Goal: Task Accomplishment & Management: Use online tool/utility

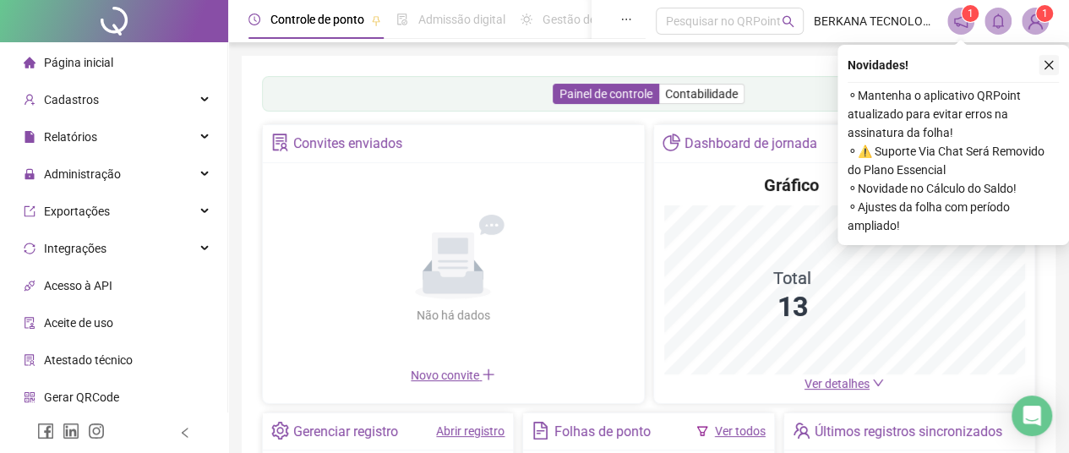
click at [1046, 59] on icon "close" at bounding box center [1049, 65] width 12 height 12
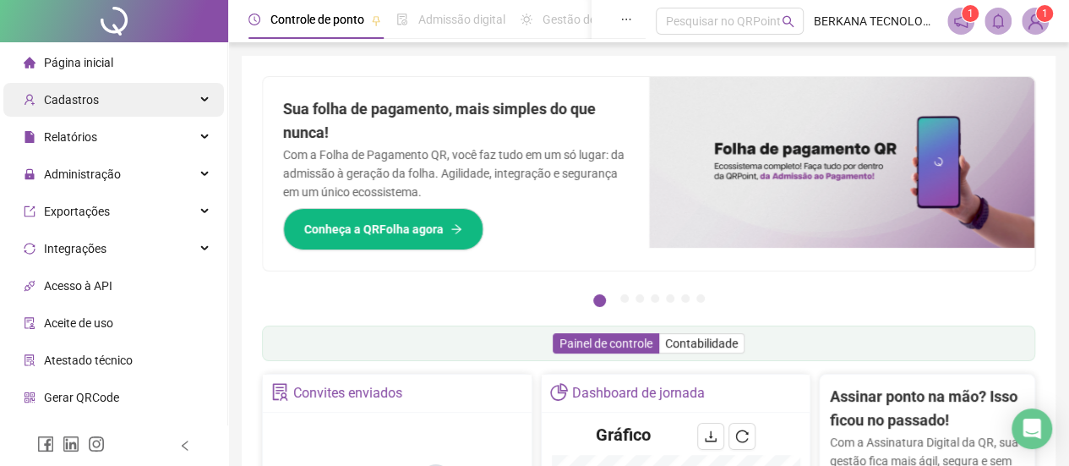
click at [174, 106] on div "Cadastros" at bounding box center [113, 100] width 221 height 34
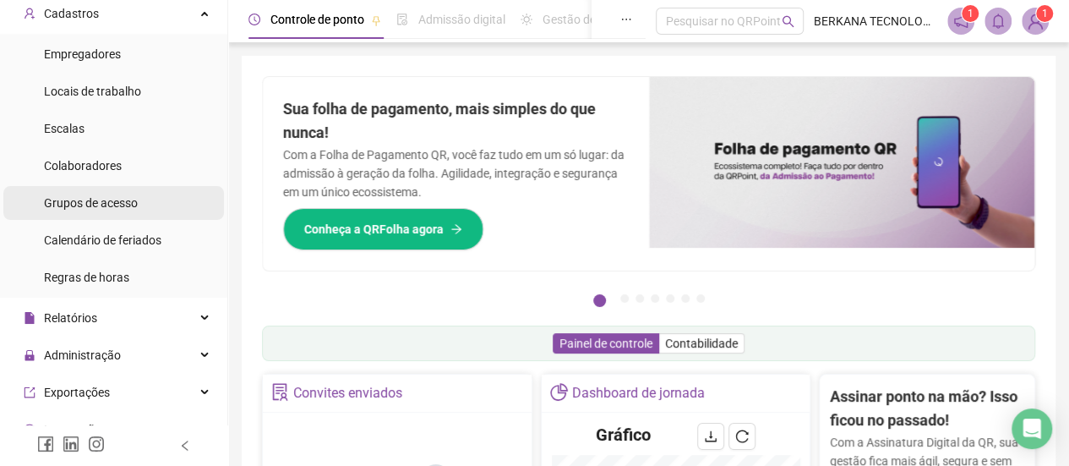
scroll to position [169, 0]
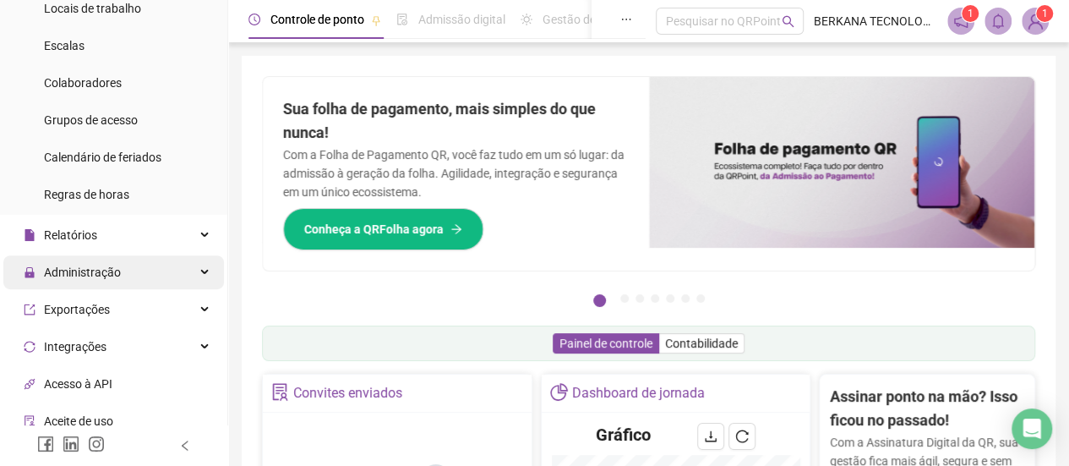
click at [150, 274] on div "Administração" at bounding box center [113, 272] width 221 height 34
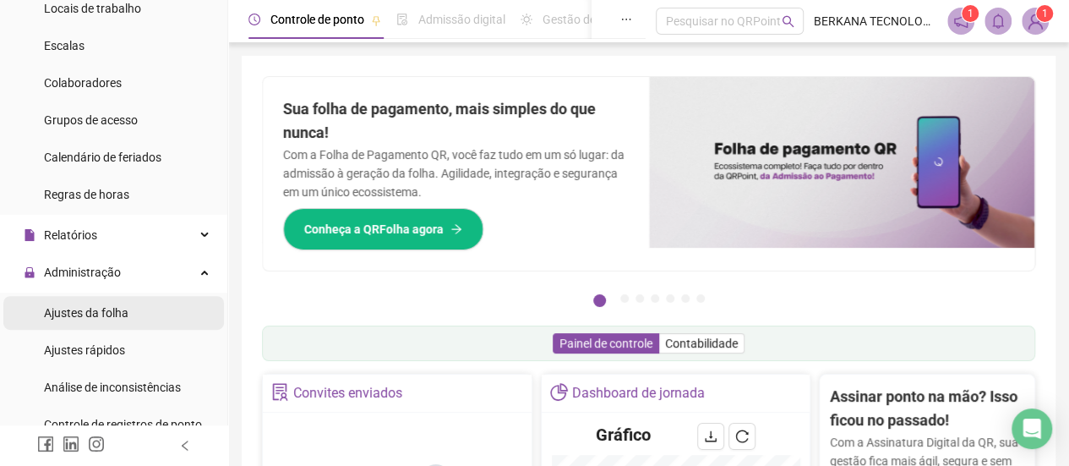
click at [128, 316] on li "Ajustes da folha" at bounding box center [113, 313] width 221 height 34
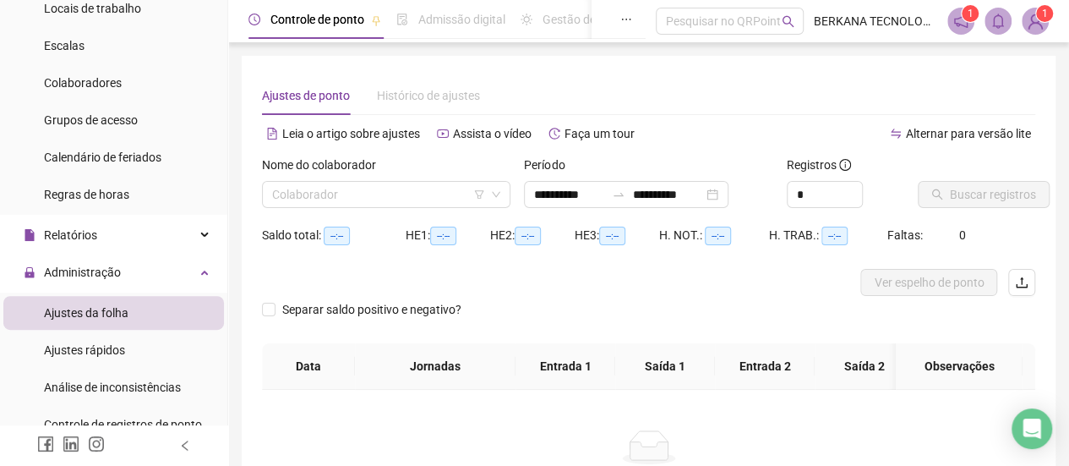
type input "**********"
click at [570, 203] on input "**********" at bounding box center [569, 194] width 71 height 19
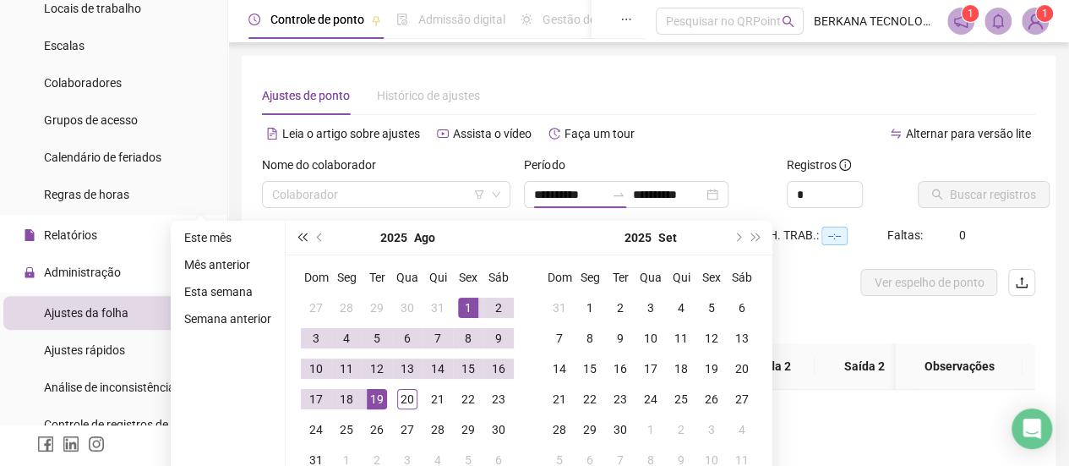
click at [306, 239] on span "super-prev-year" at bounding box center [302, 237] width 8 height 8
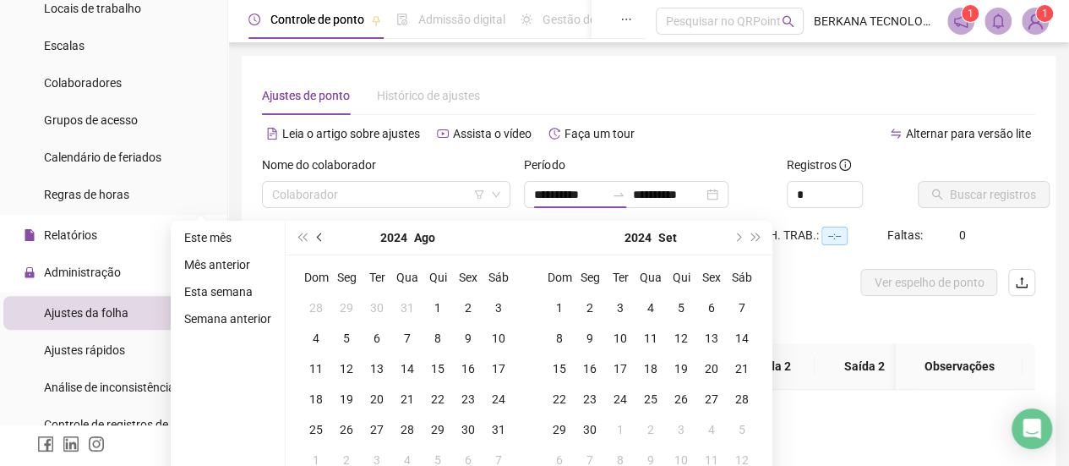
click at [319, 239] on span "prev-year" at bounding box center [321, 237] width 8 height 8
click at [304, 239] on span "super-prev-year" at bounding box center [302, 237] width 8 height 8
click at [754, 236] on span "super-next-year" at bounding box center [756, 237] width 8 height 8
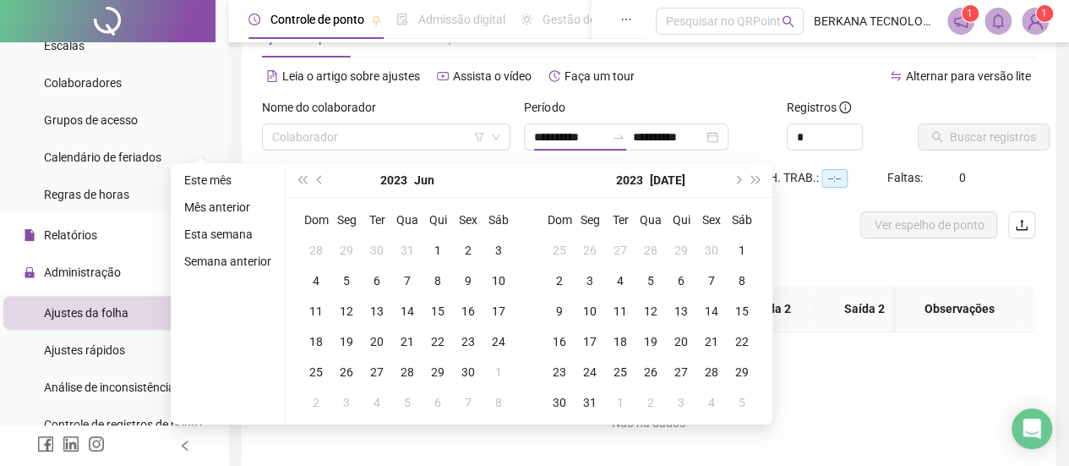
scroll to position [85, 0]
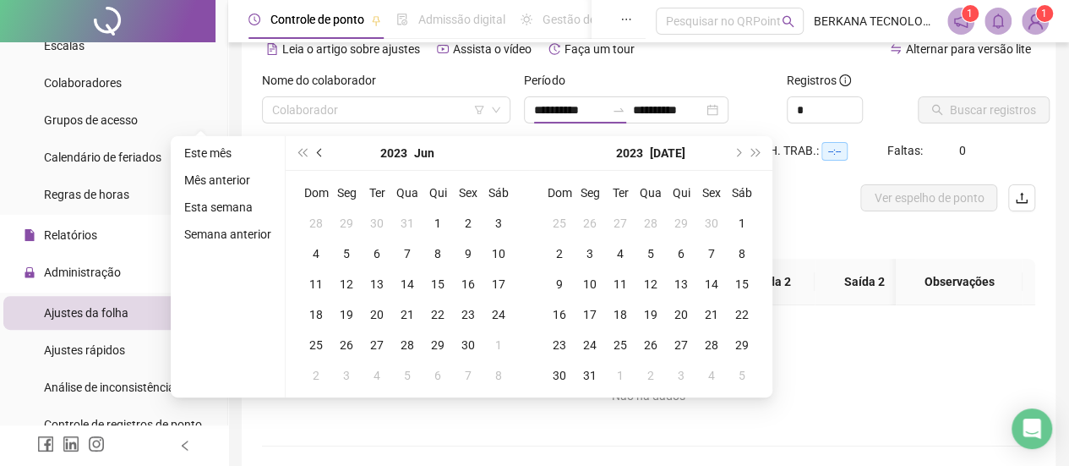
click at [317, 151] on span "prev-year" at bounding box center [321, 153] width 8 height 8
type input "**********"
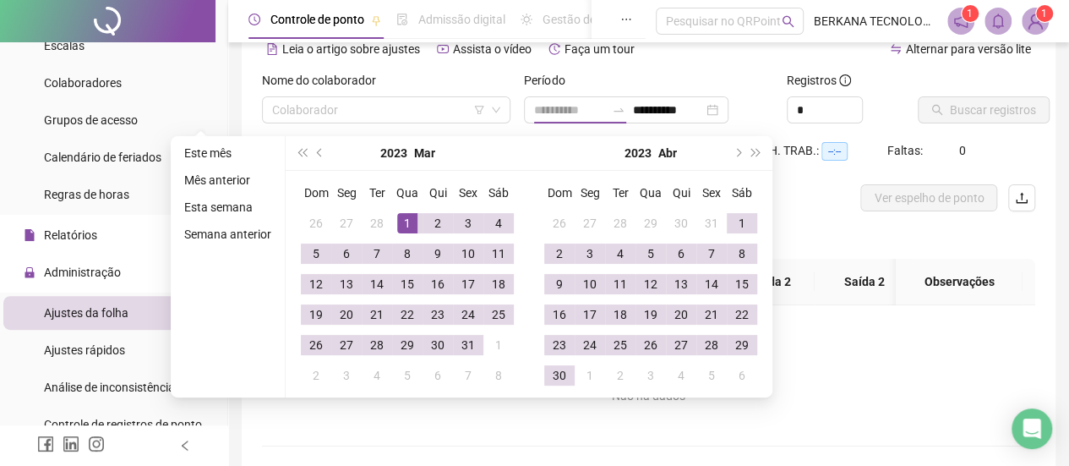
click at [408, 224] on div "1" at bounding box center [407, 223] width 20 height 20
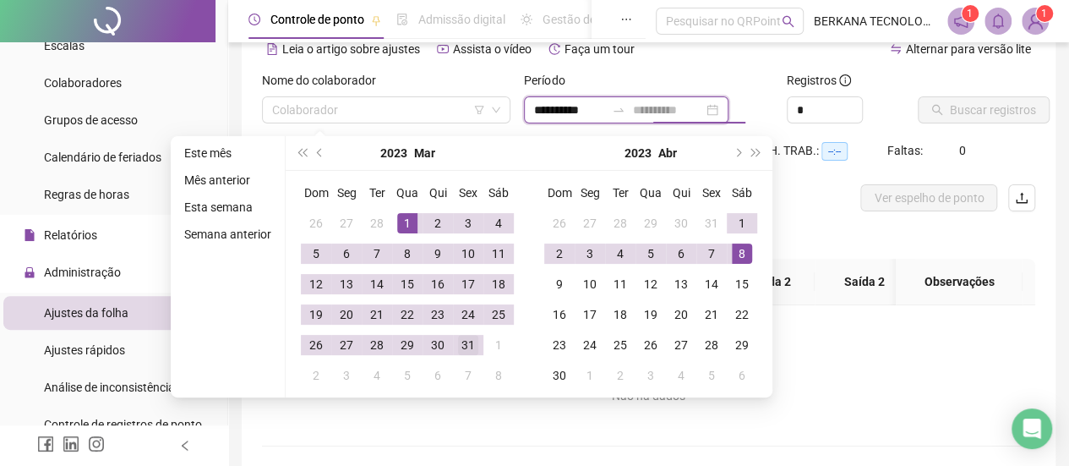
type input "**********"
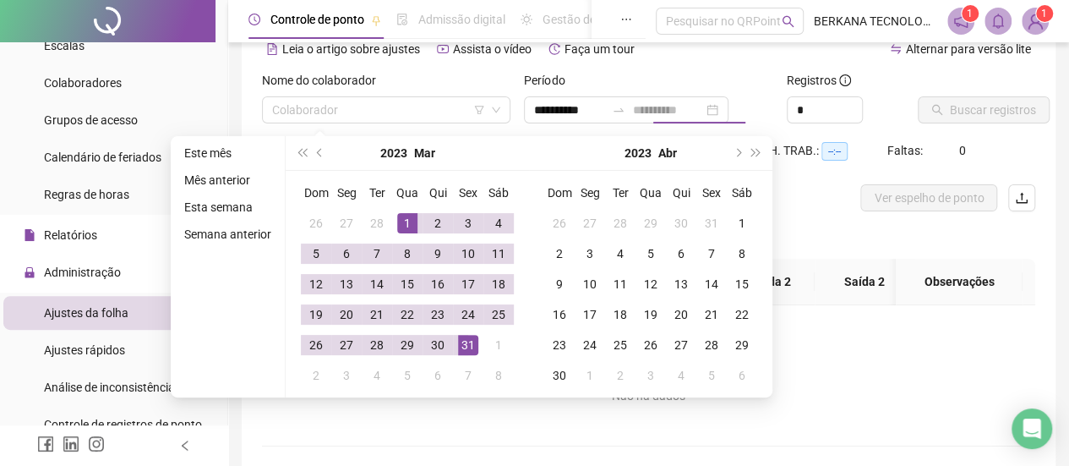
click at [470, 346] on div "31" at bounding box center [468, 345] width 20 height 20
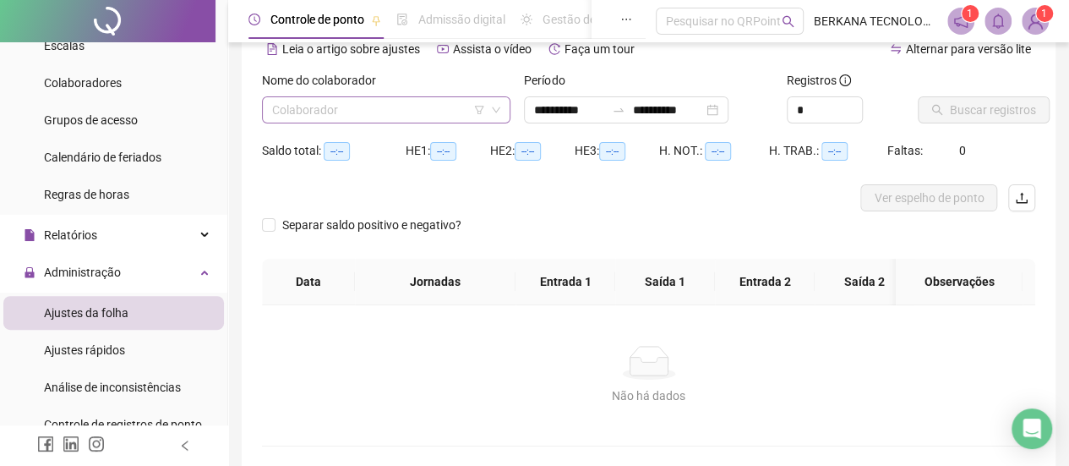
click at [329, 108] on input "search" at bounding box center [378, 109] width 213 height 25
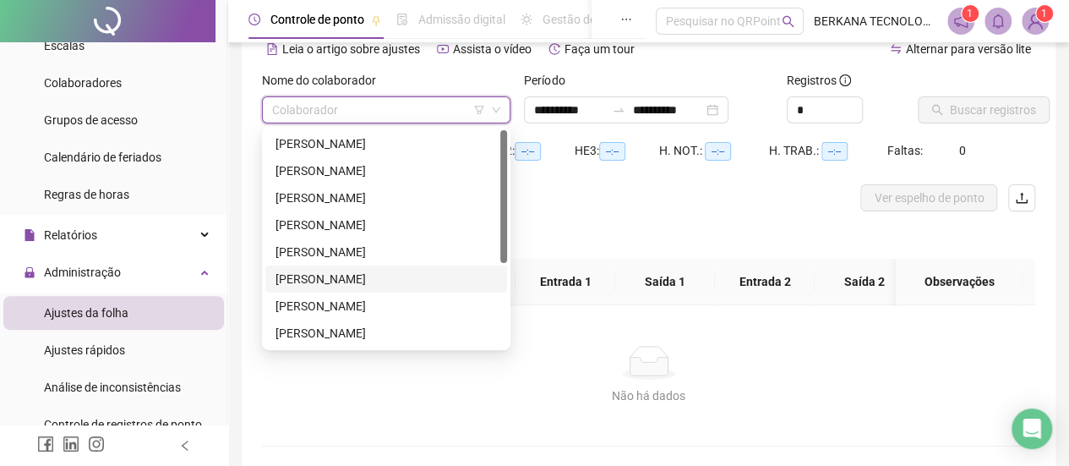
click at [347, 273] on div "[PERSON_NAME]" at bounding box center [386, 279] width 221 height 19
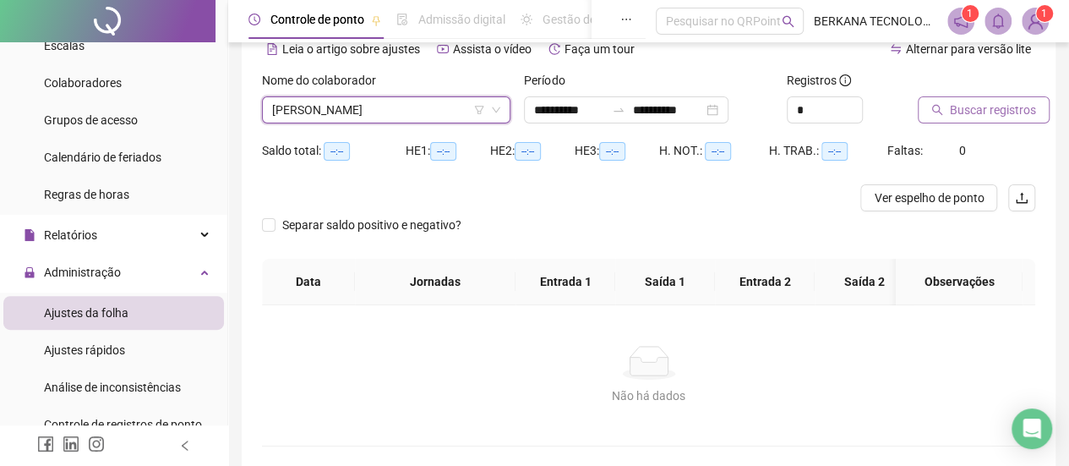
click at [975, 117] on span "Buscar registros" at bounding box center [993, 110] width 86 height 19
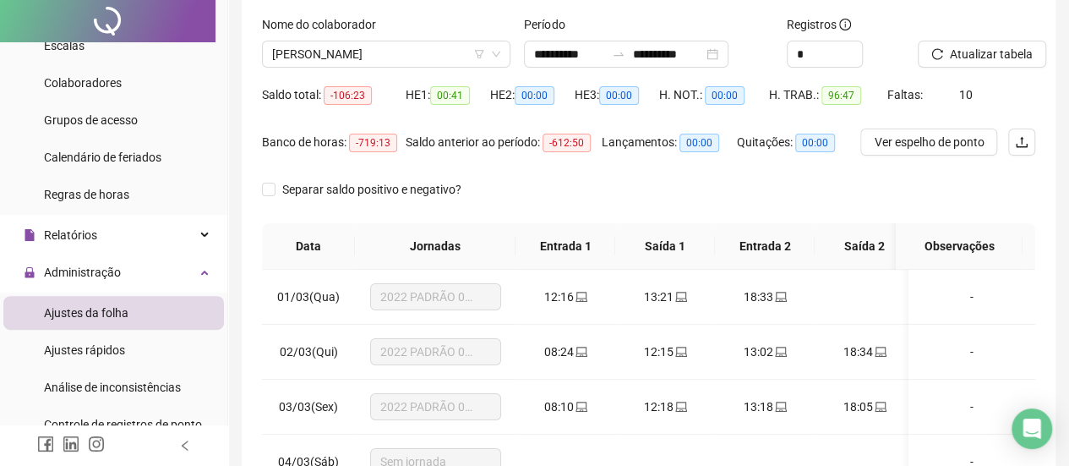
scroll to position [0, 0]
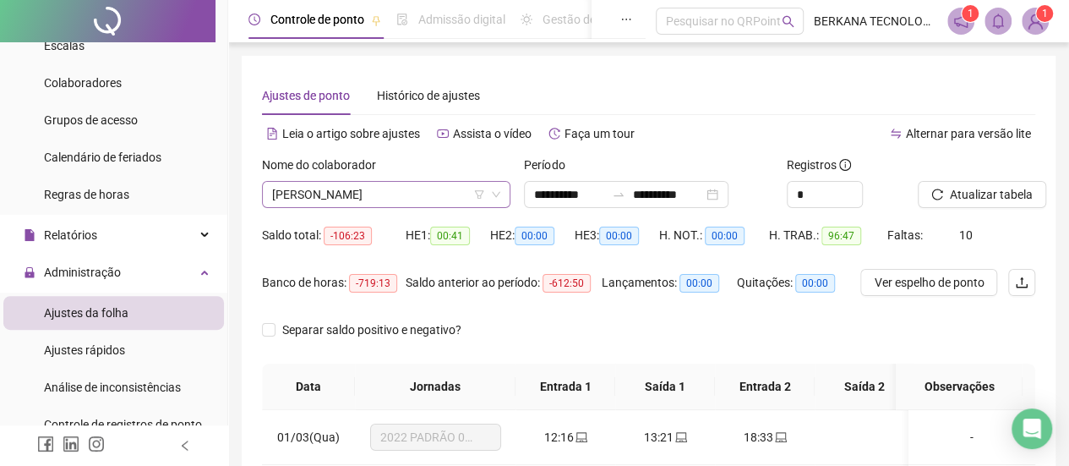
click at [446, 192] on span "[PERSON_NAME]" at bounding box center [386, 194] width 228 height 25
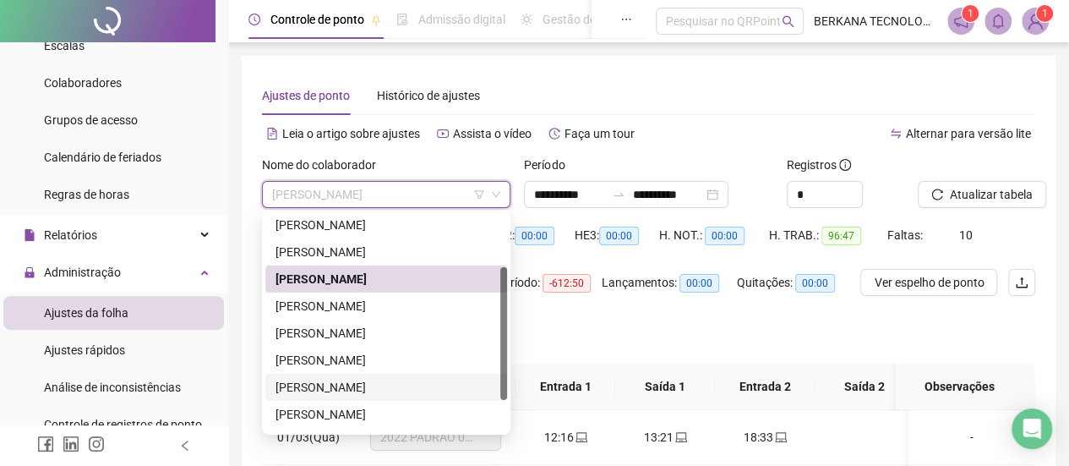
scroll to position [135, 0]
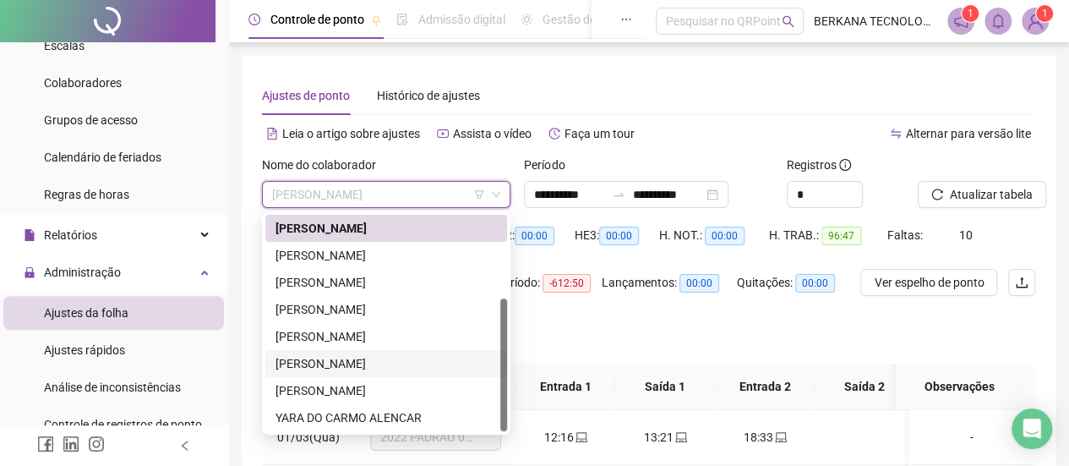
click at [367, 370] on div "[PERSON_NAME]" at bounding box center [386, 363] width 221 height 19
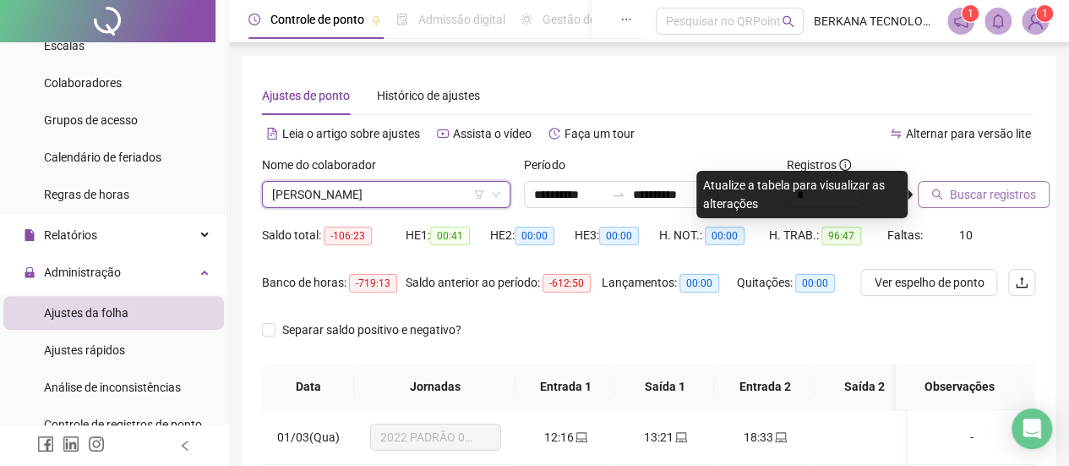
click at [999, 195] on span "Buscar registros" at bounding box center [993, 194] width 86 height 19
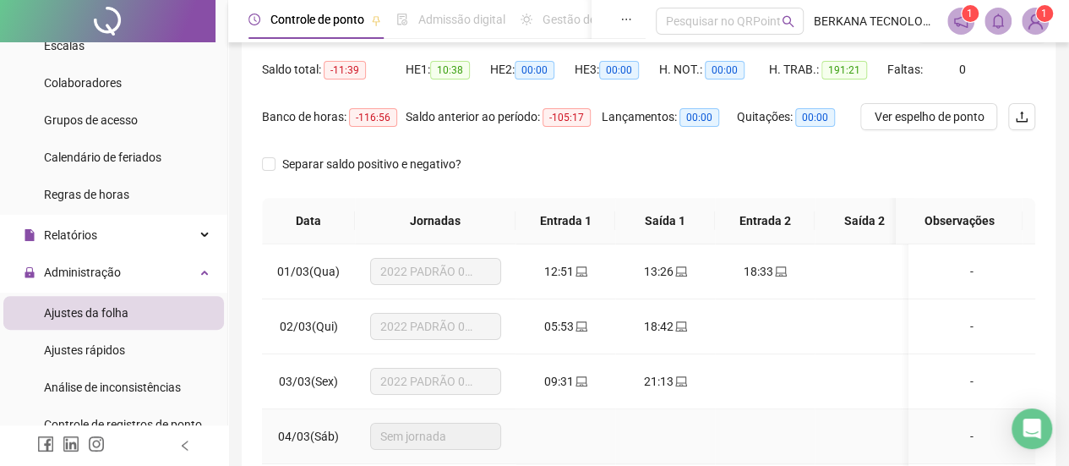
scroll to position [0, 0]
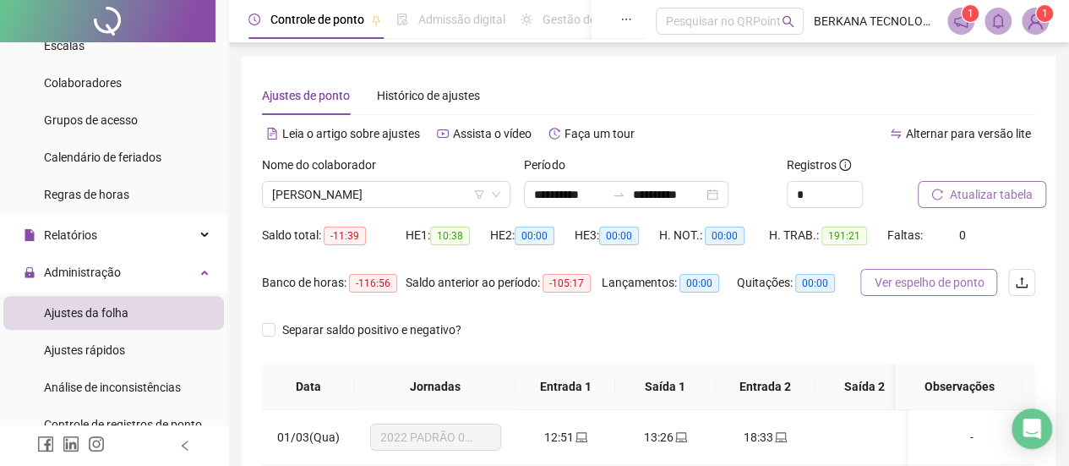
click at [899, 283] on span "Ver espelho de ponto" at bounding box center [929, 282] width 110 height 19
click at [440, 199] on span "[PERSON_NAME]" at bounding box center [386, 194] width 228 height 25
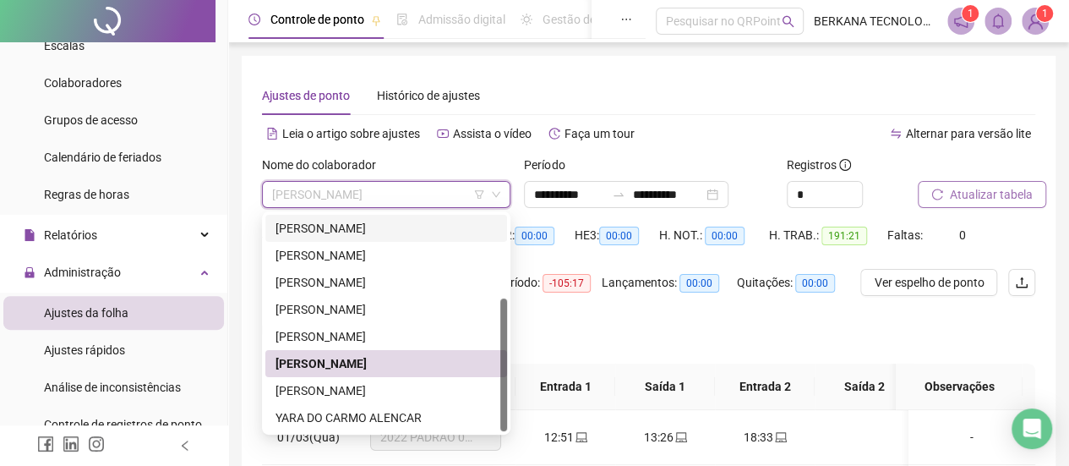
click at [373, 232] on div "[PERSON_NAME]" at bounding box center [386, 228] width 221 height 19
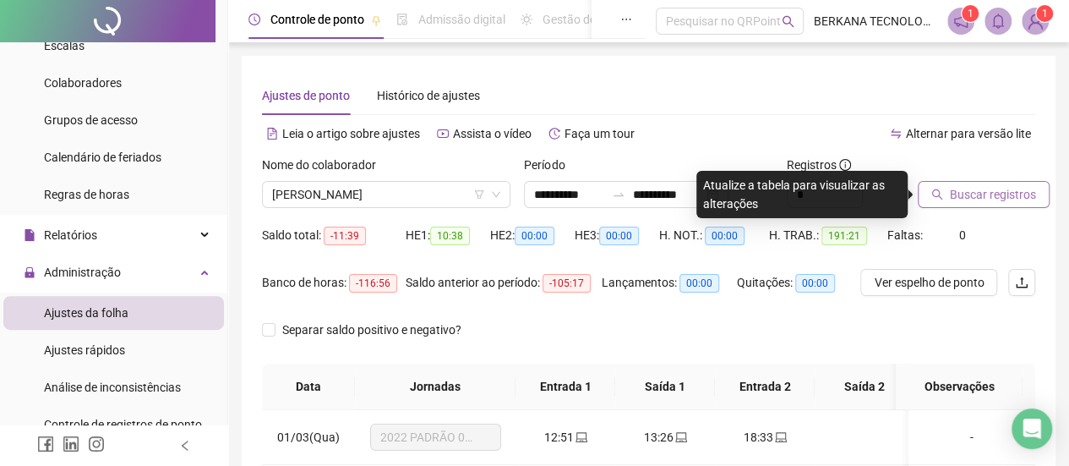
click at [955, 199] on span "Buscar registros" at bounding box center [993, 194] width 86 height 19
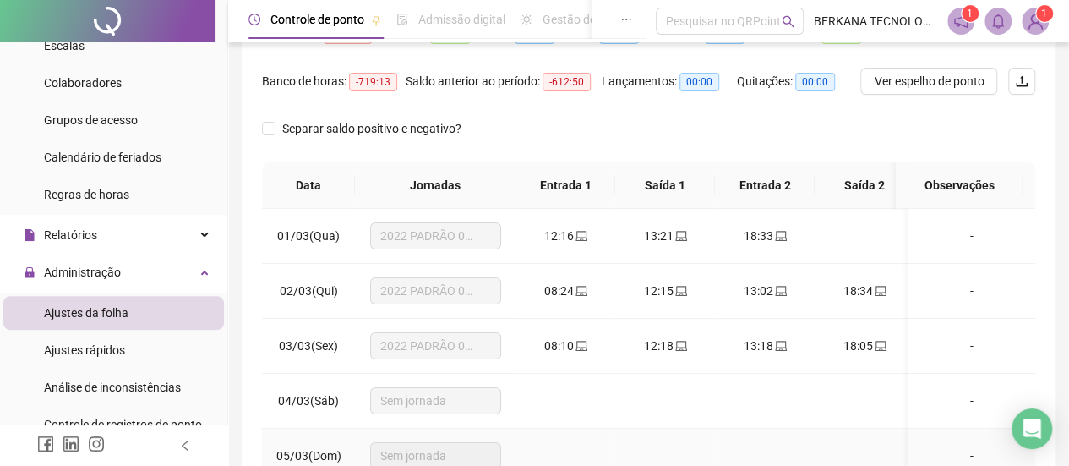
scroll to position [59, 0]
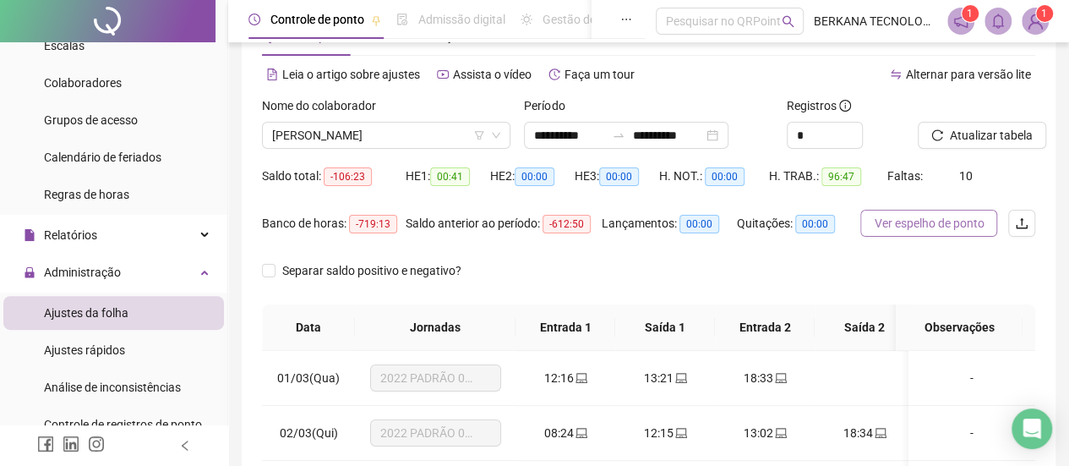
click at [924, 224] on span "Ver espelho de ponto" at bounding box center [929, 223] width 110 height 19
click at [457, 134] on span "[PERSON_NAME]" at bounding box center [386, 135] width 228 height 25
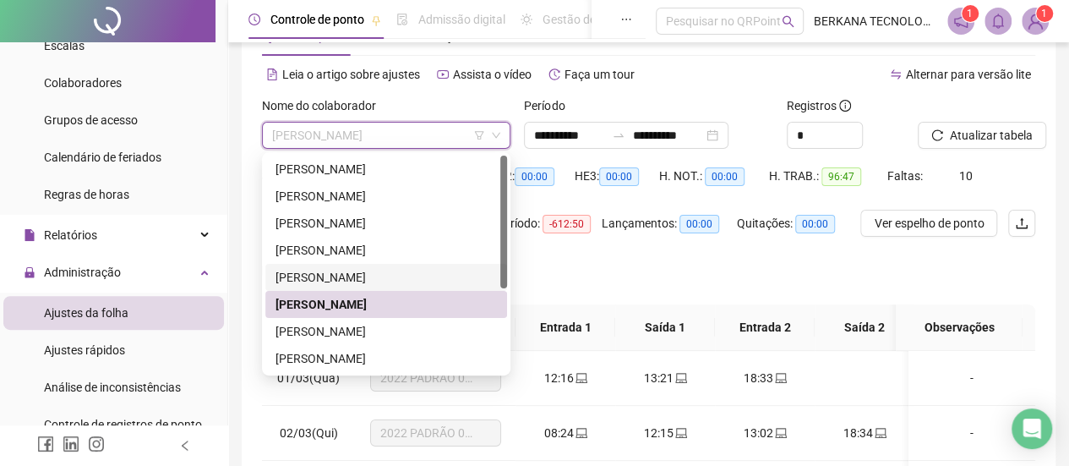
scroll to position [85, 0]
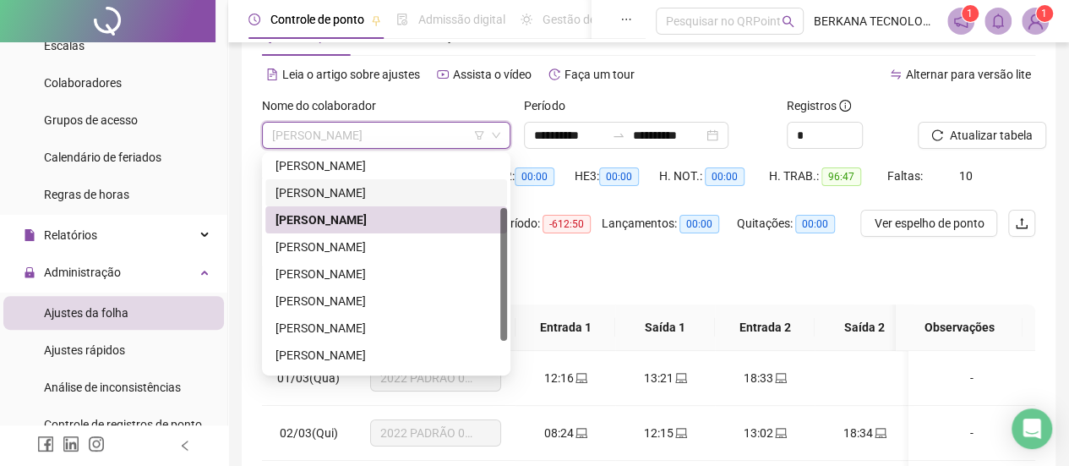
click at [387, 191] on div "[PERSON_NAME]" at bounding box center [386, 192] width 221 height 19
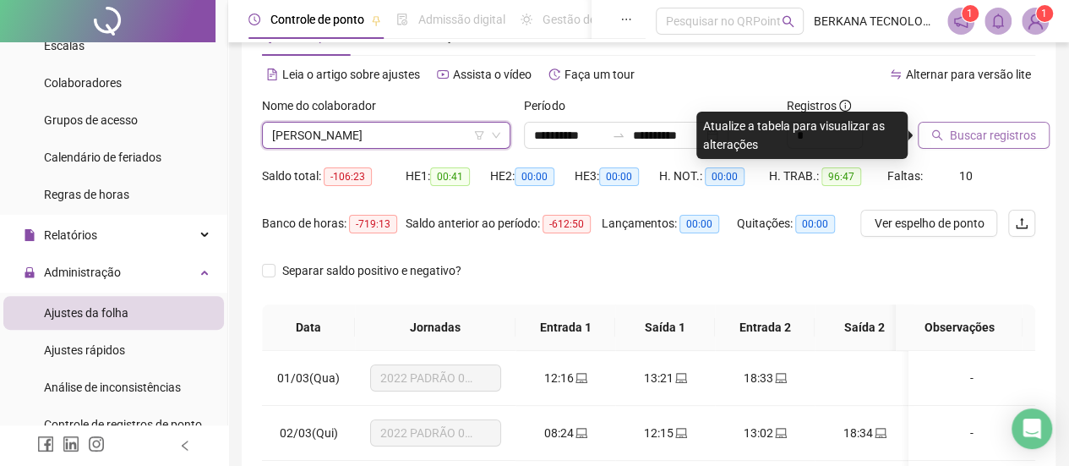
click at [975, 134] on span "Buscar registros" at bounding box center [993, 135] width 86 height 19
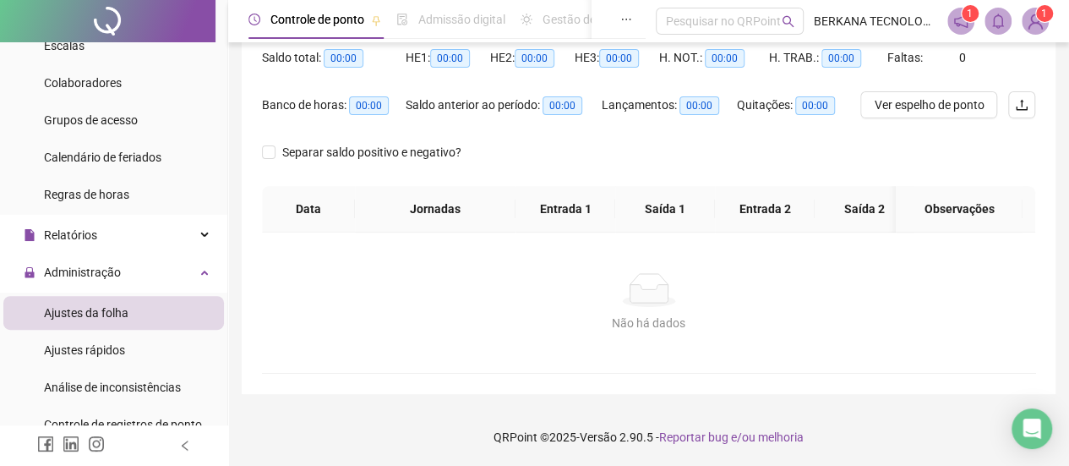
scroll to position [0, 0]
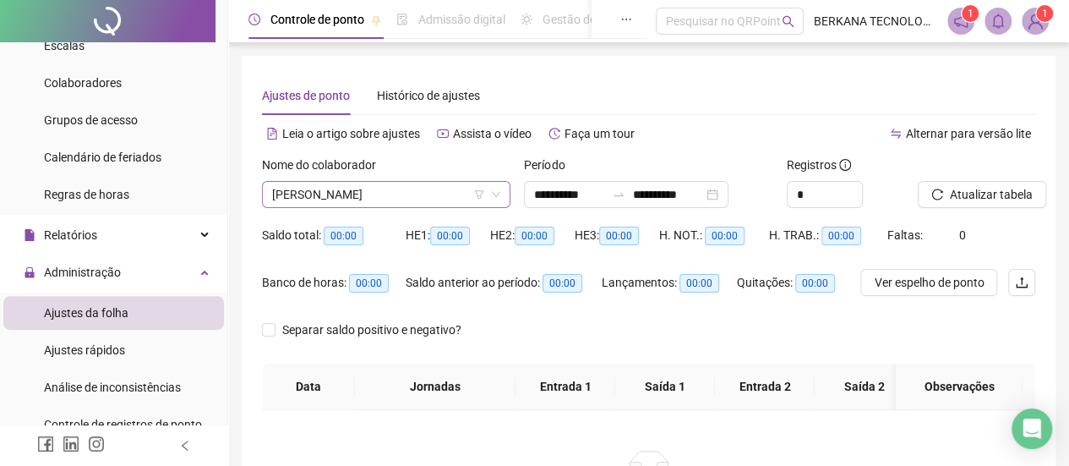
click at [401, 187] on span "[PERSON_NAME]" at bounding box center [386, 194] width 228 height 25
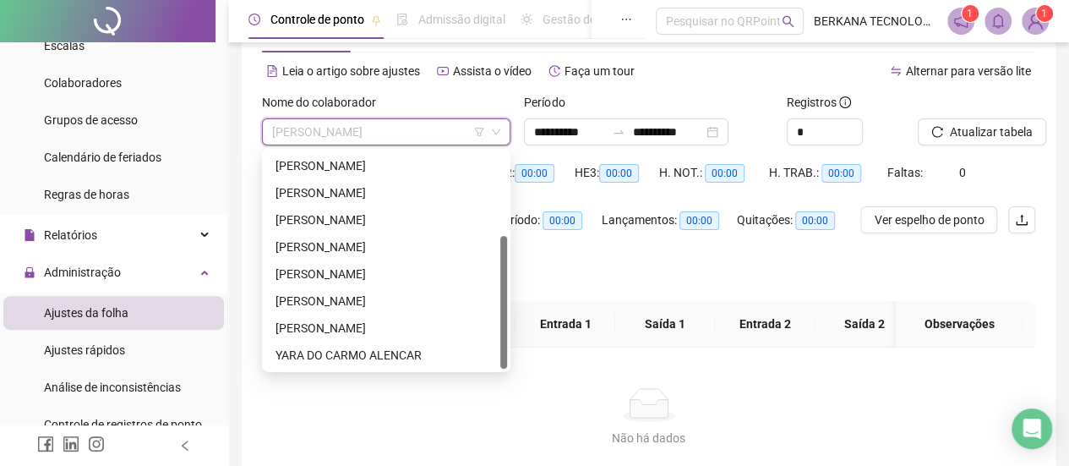
scroll to position [85, 0]
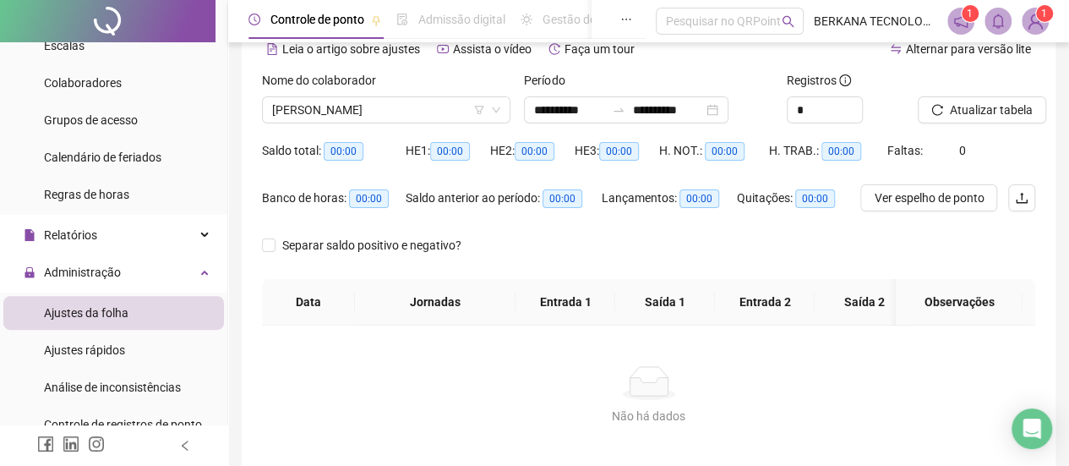
click at [533, 393] on div "Não há dados" at bounding box center [648, 383] width 733 height 34
click at [572, 112] on input "**********" at bounding box center [569, 110] width 71 height 19
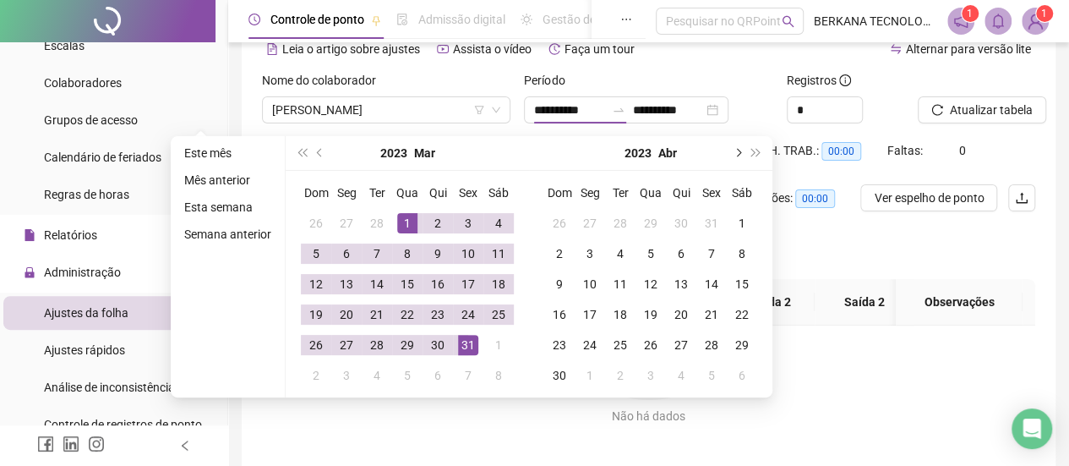
click at [733, 156] on button "next-year" at bounding box center [737, 153] width 19 height 34
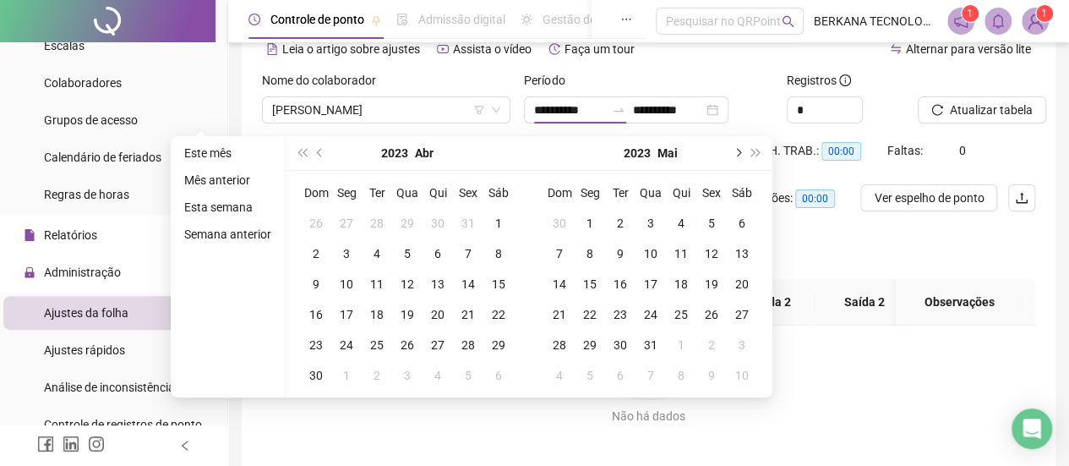
click at [733, 156] on button "next-year" at bounding box center [737, 153] width 19 height 34
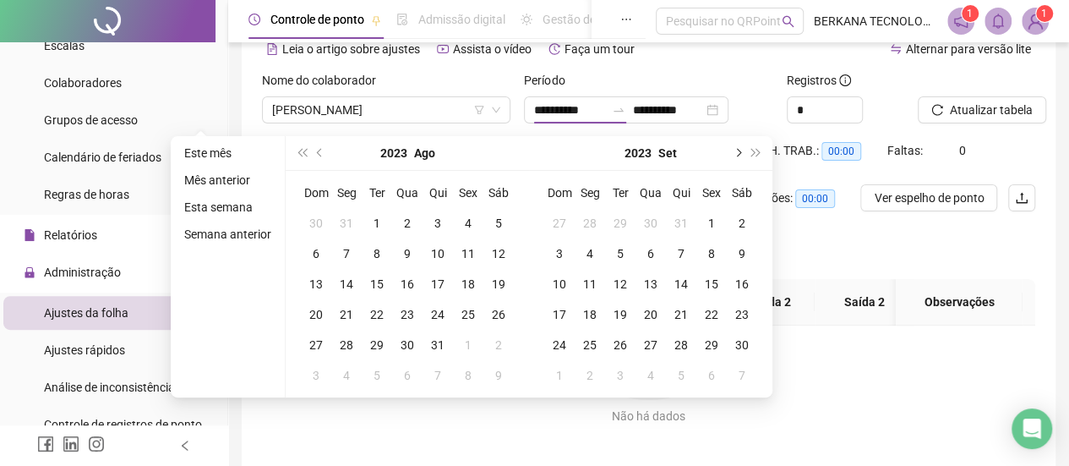
click at [733, 156] on button "next-year" at bounding box center [737, 153] width 19 height 34
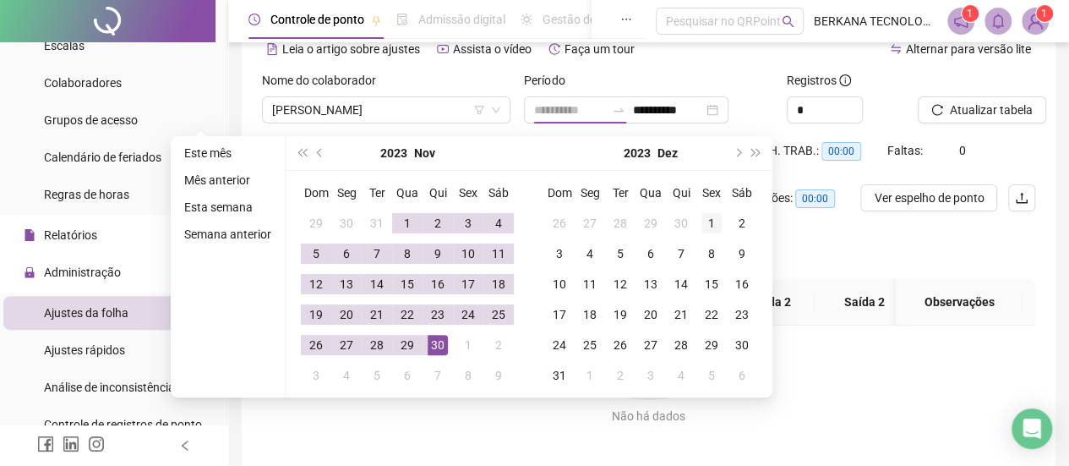
type input "**********"
click at [703, 221] on div "1" at bounding box center [712, 223] width 20 height 20
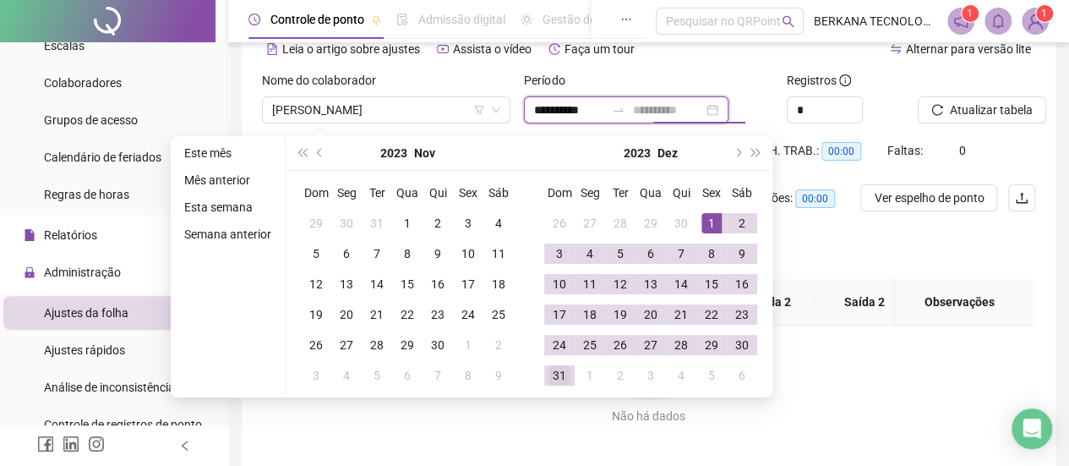
type input "**********"
click at [560, 371] on div "31" at bounding box center [559, 375] width 20 height 20
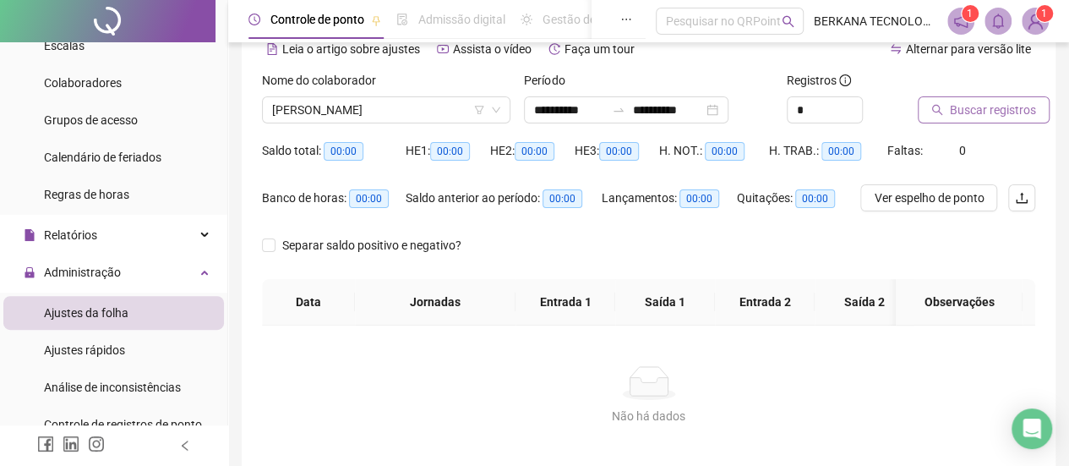
click at [958, 112] on span "Buscar registros" at bounding box center [993, 110] width 86 height 19
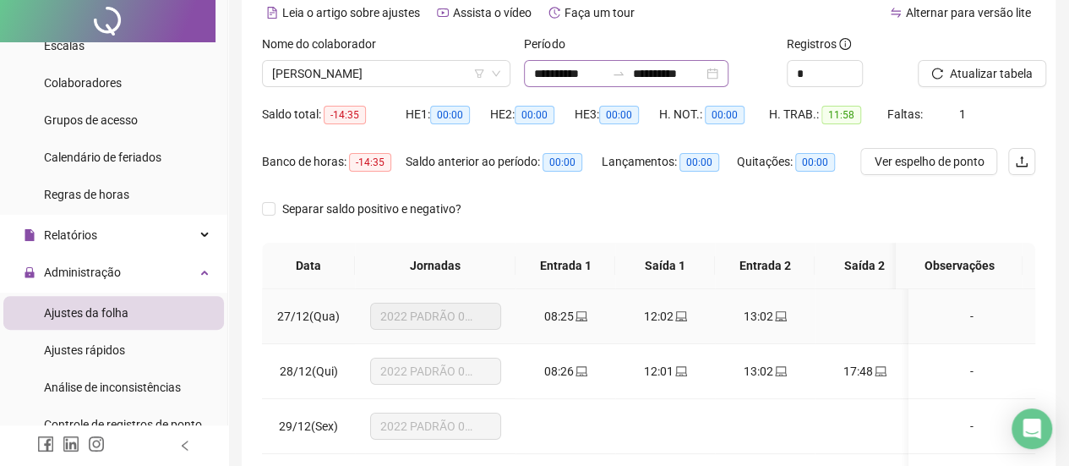
scroll to position [0, 0]
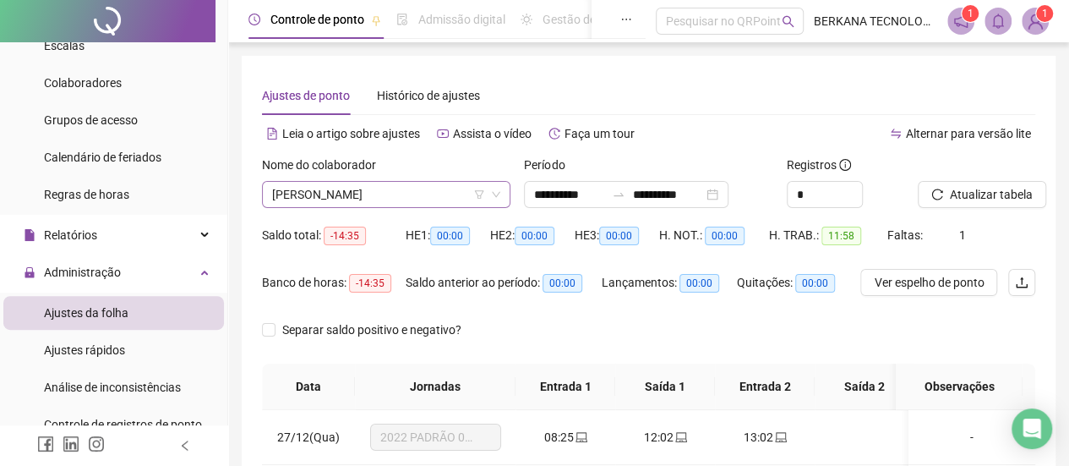
click at [449, 190] on span "[PERSON_NAME]" at bounding box center [386, 194] width 228 height 25
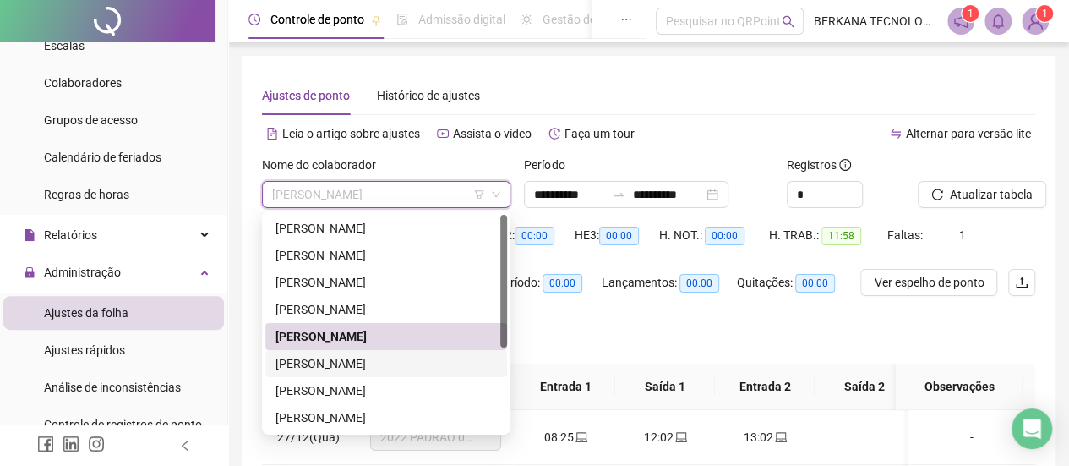
click at [396, 369] on div "[PERSON_NAME]" at bounding box center [386, 363] width 221 height 19
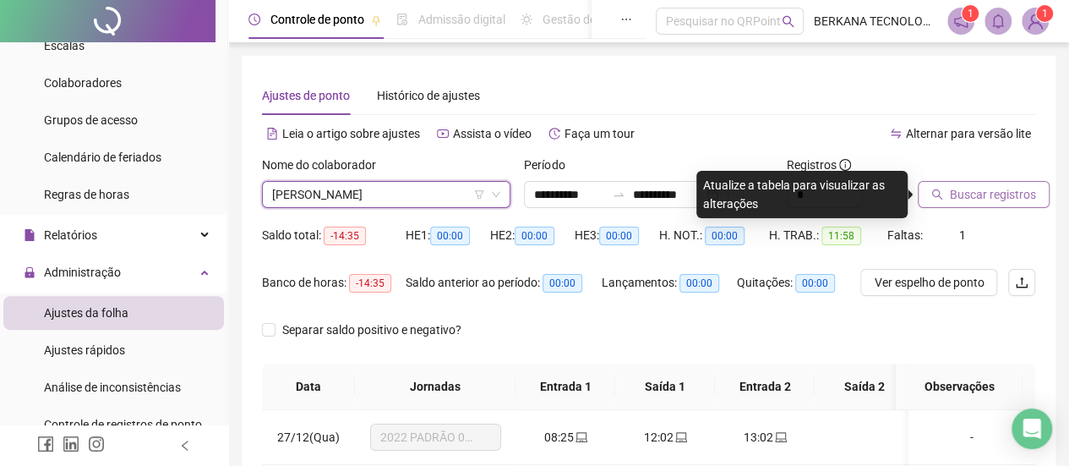
click at [996, 193] on span "Buscar registros" at bounding box center [993, 194] width 86 height 19
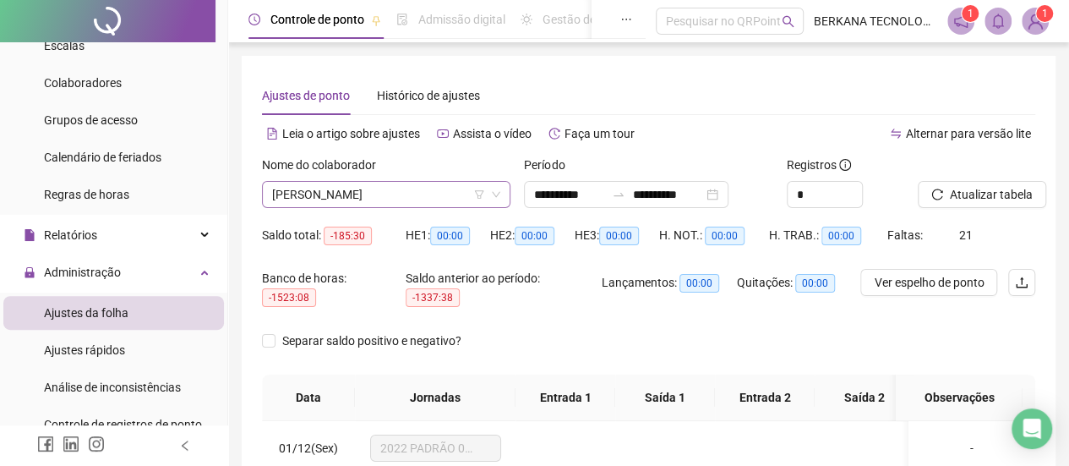
click at [453, 200] on span "[PERSON_NAME]" at bounding box center [386, 194] width 228 height 25
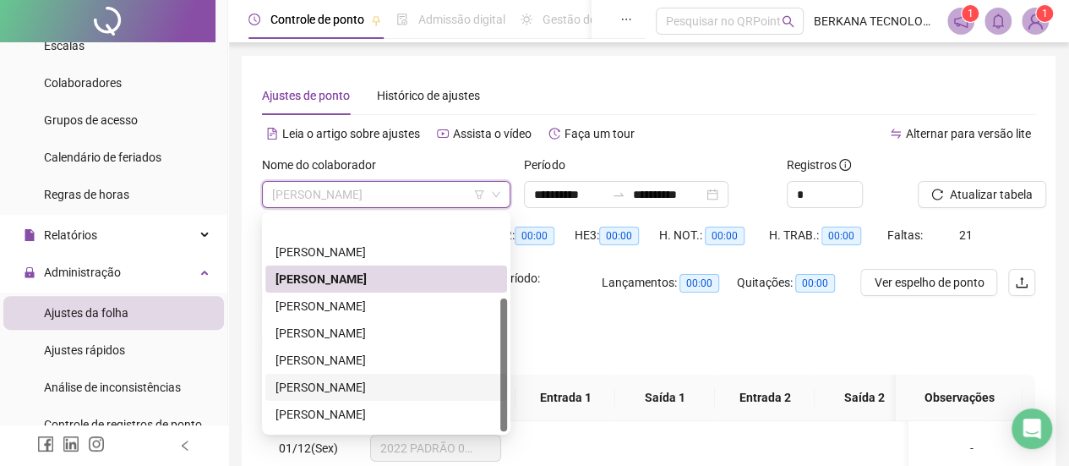
scroll to position [135, 0]
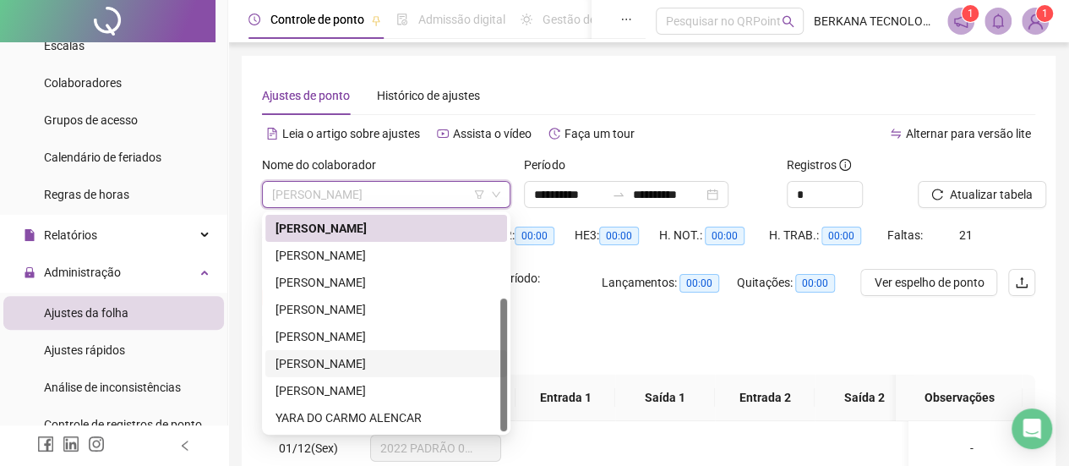
click at [380, 362] on div "[PERSON_NAME]" at bounding box center [386, 363] width 221 height 19
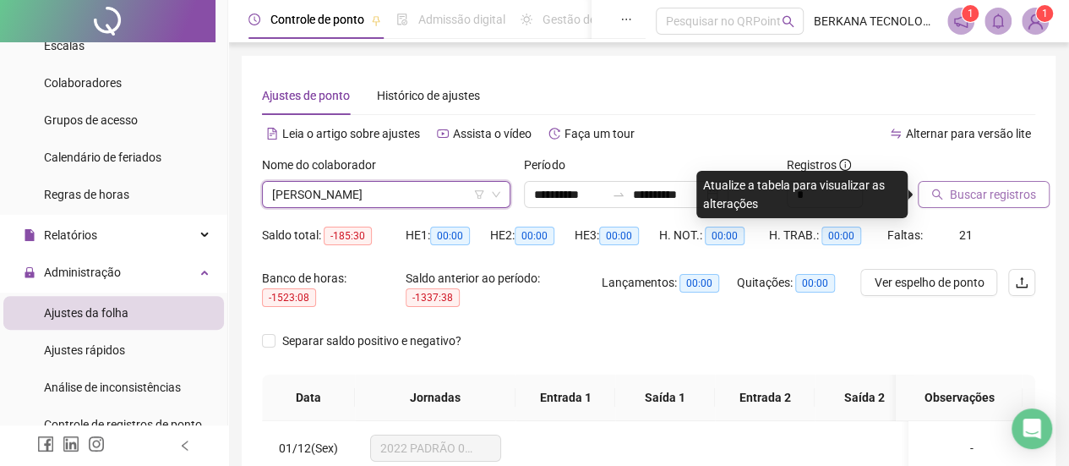
click at [989, 192] on span "Buscar registros" at bounding box center [993, 194] width 86 height 19
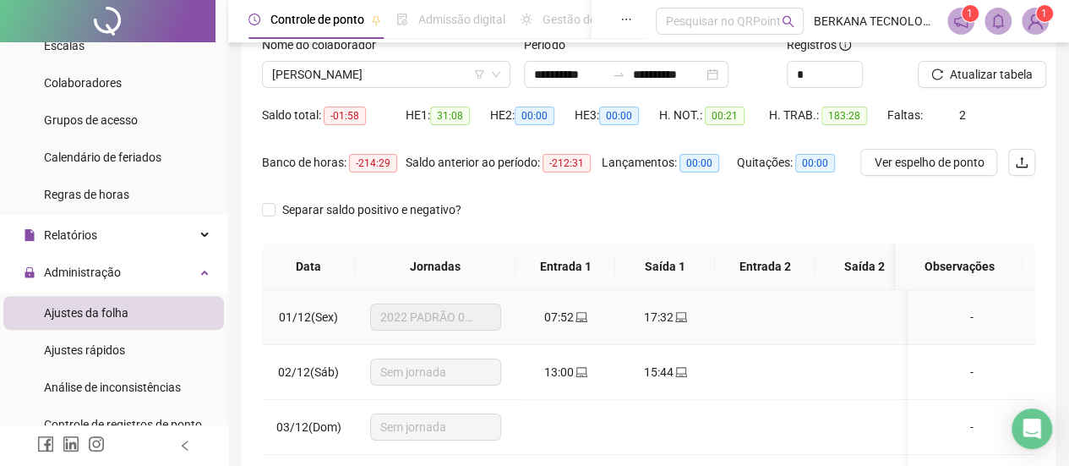
scroll to position [0, 0]
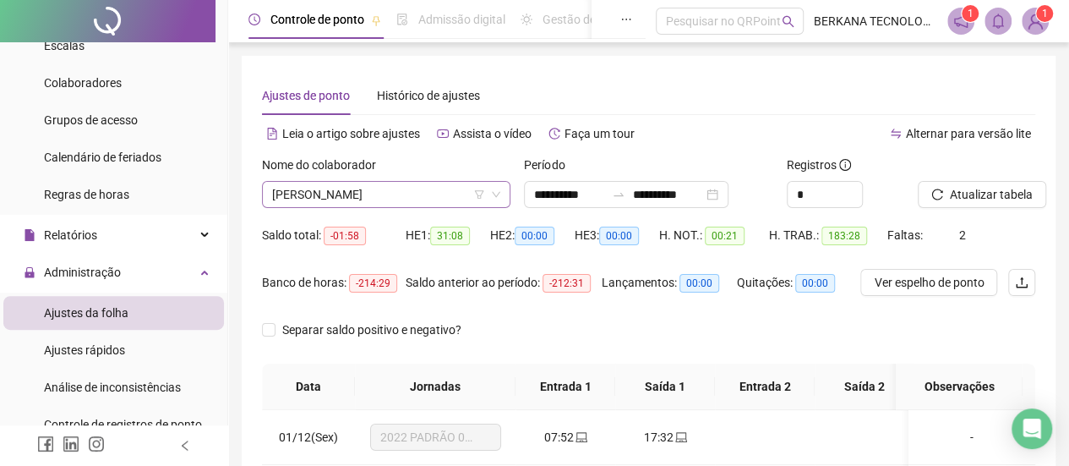
click at [439, 199] on span "[PERSON_NAME]" at bounding box center [386, 194] width 228 height 25
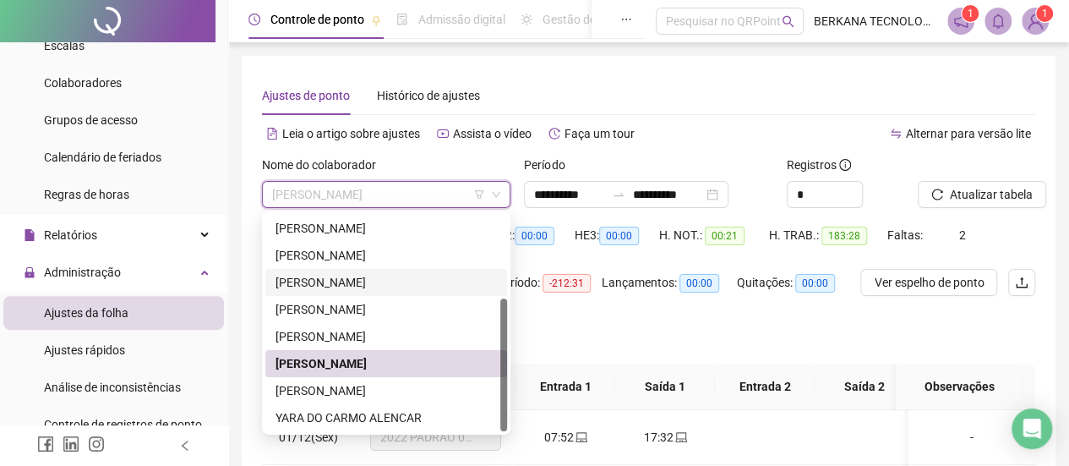
click at [362, 276] on div "[PERSON_NAME]" at bounding box center [386, 282] width 221 height 19
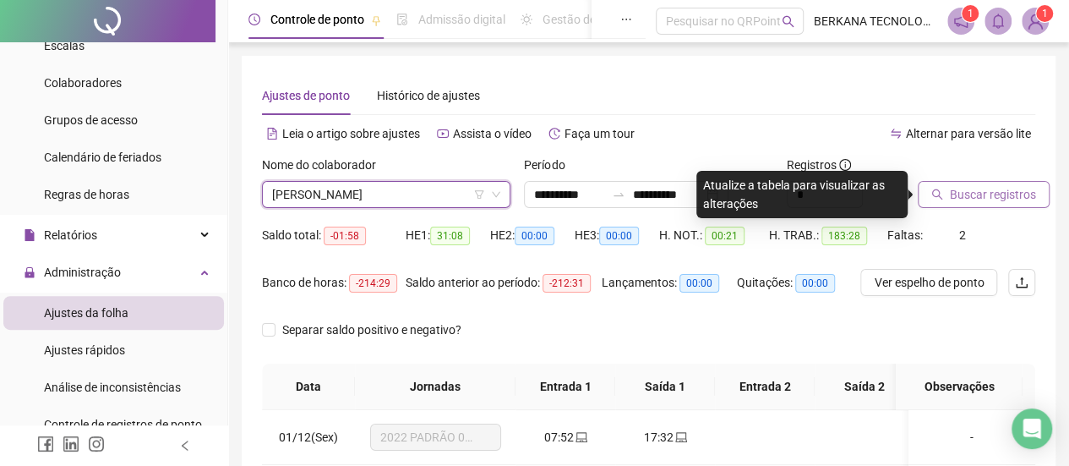
click at [1016, 197] on span "Buscar registros" at bounding box center [993, 194] width 86 height 19
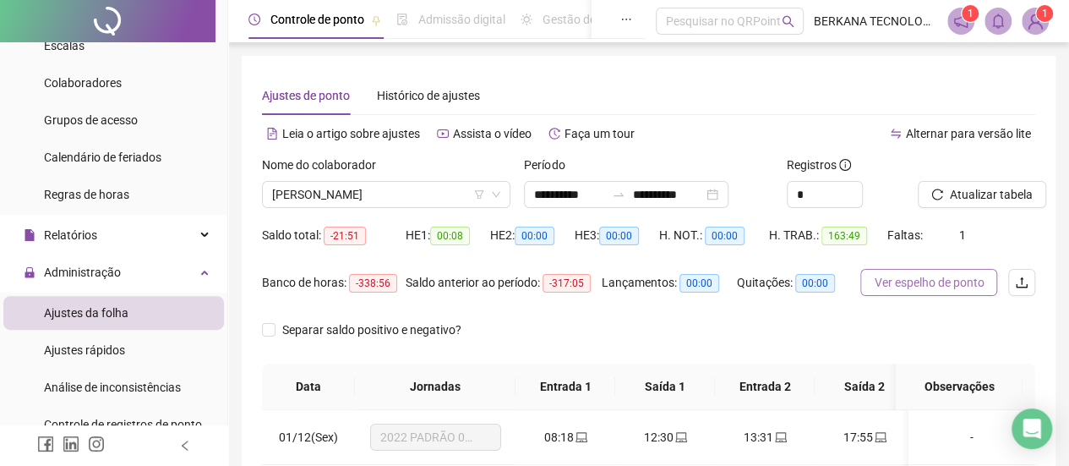
click at [939, 283] on span "Ver espelho de ponto" at bounding box center [929, 282] width 110 height 19
click at [464, 195] on span "[PERSON_NAME]" at bounding box center [386, 194] width 228 height 25
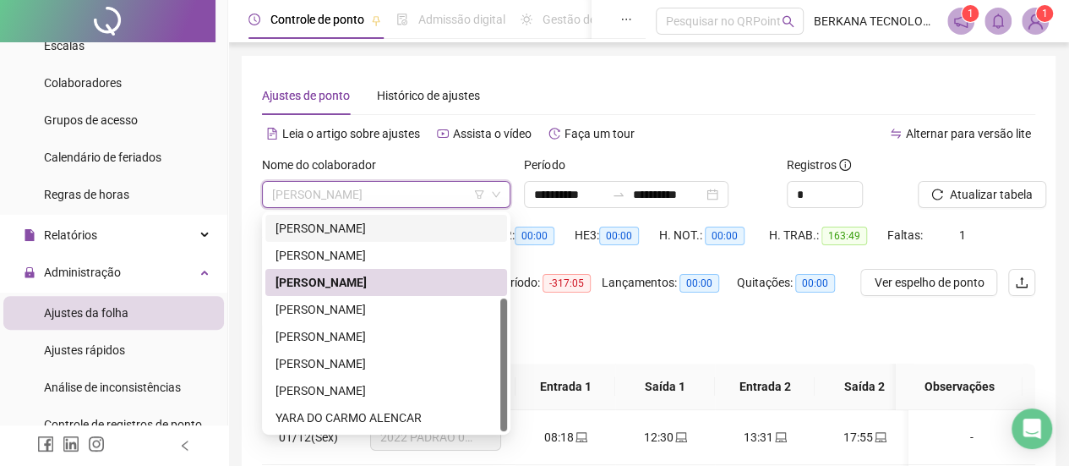
click at [375, 226] on div "[PERSON_NAME]" at bounding box center [386, 228] width 221 height 19
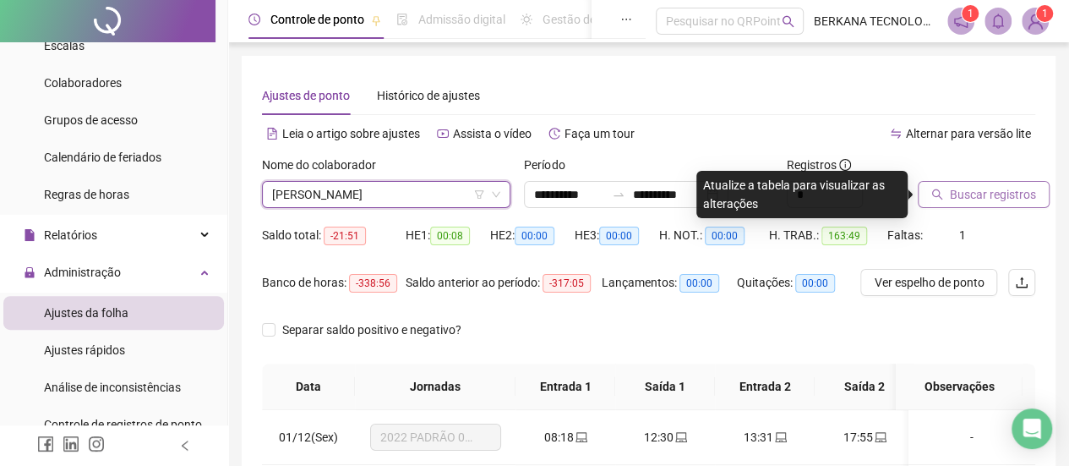
click at [975, 198] on span "Buscar registros" at bounding box center [993, 194] width 86 height 19
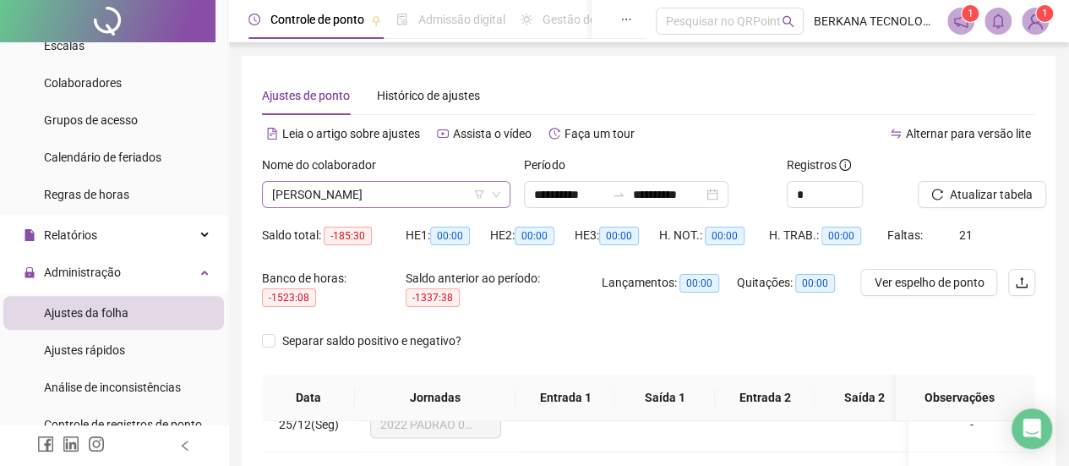
click at [460, 188] on span "[PERSON_NAME]" at bounding box center [386, 194] width 228 height 25
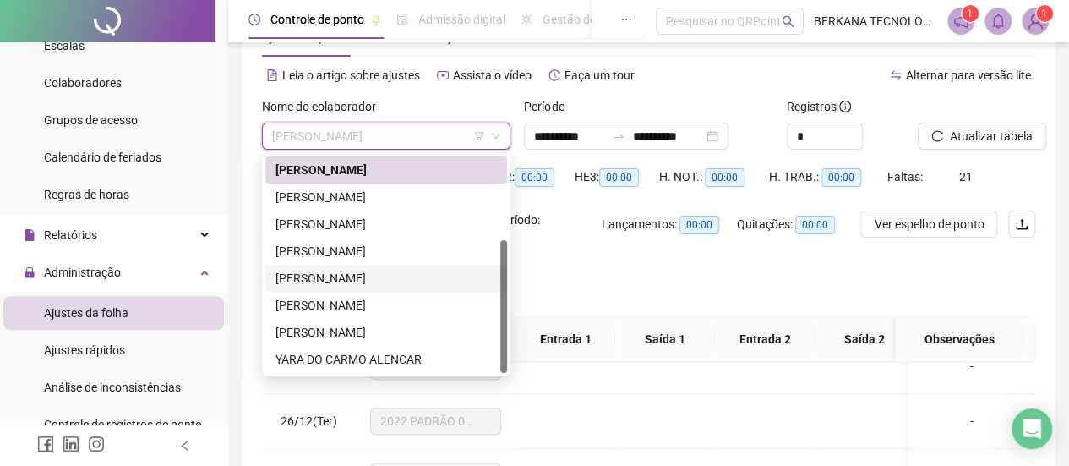
scroll to position [85, 0]
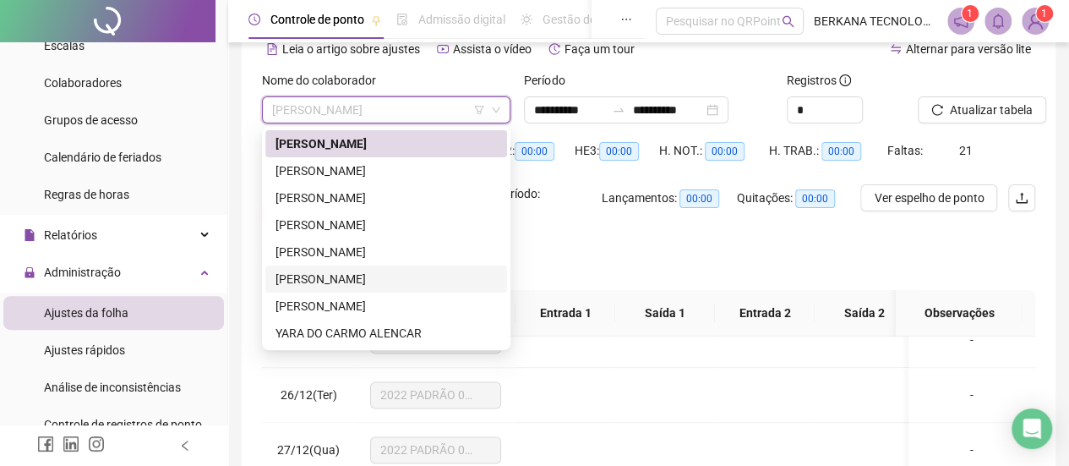
click at [383, 273] on div "[PERSON_NAME]" at bounding box center [386, 279] width 221 height 19
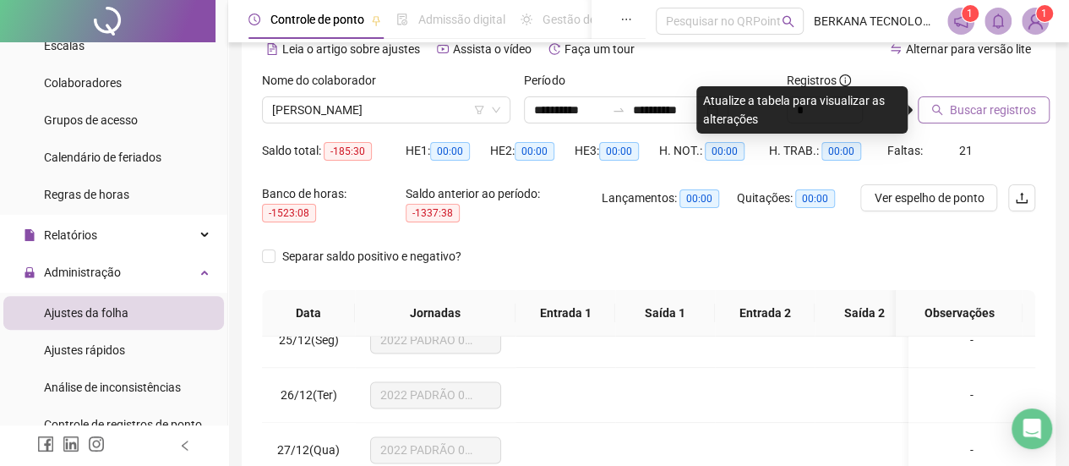
click at [1012, 109] on span "Buscar registros" at bounding box center [993, 110] width 86 height 19
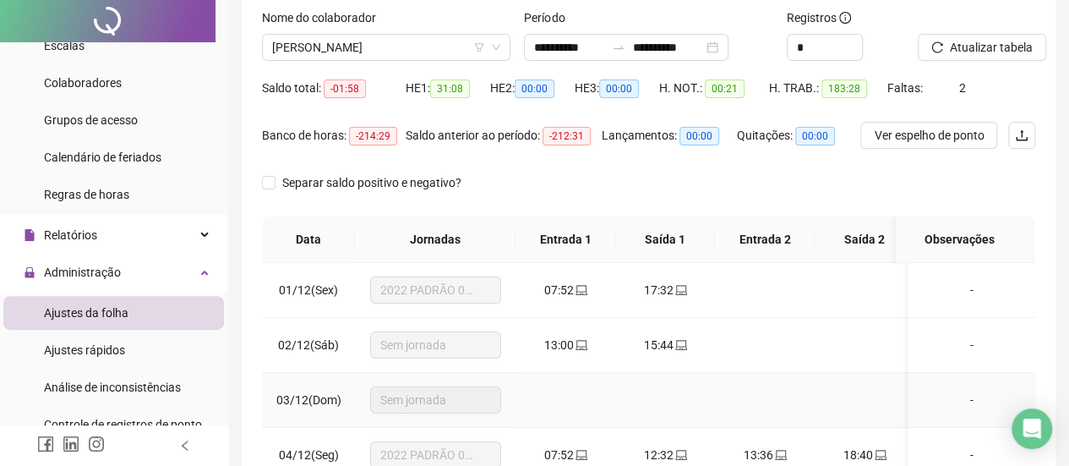
scroll to position [0, 0]
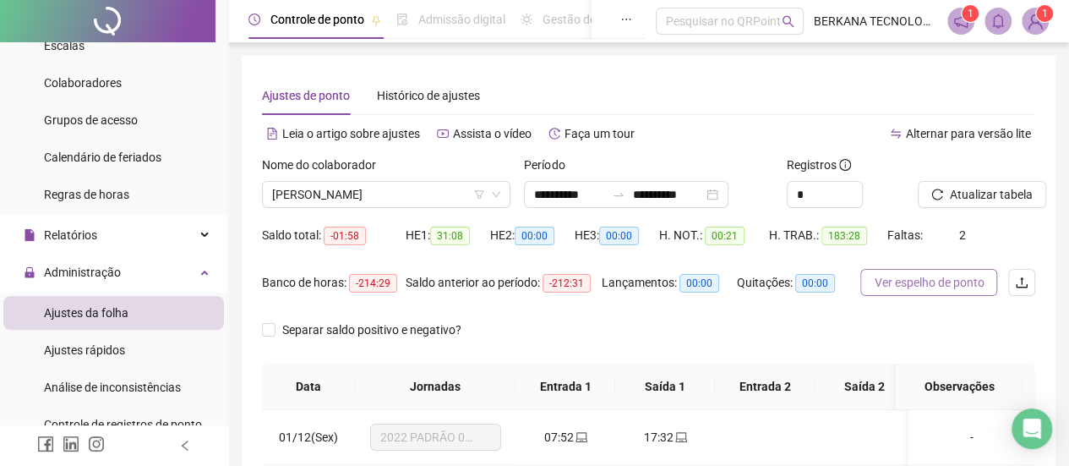
click at [941, 285] on span "Ver espelho de ponto" at bounding box center [929, 282] width 110 height 19
click at [416, 194] on span "[PERSON_NAME]" at bounding box center [386, 194] width 228 height 25
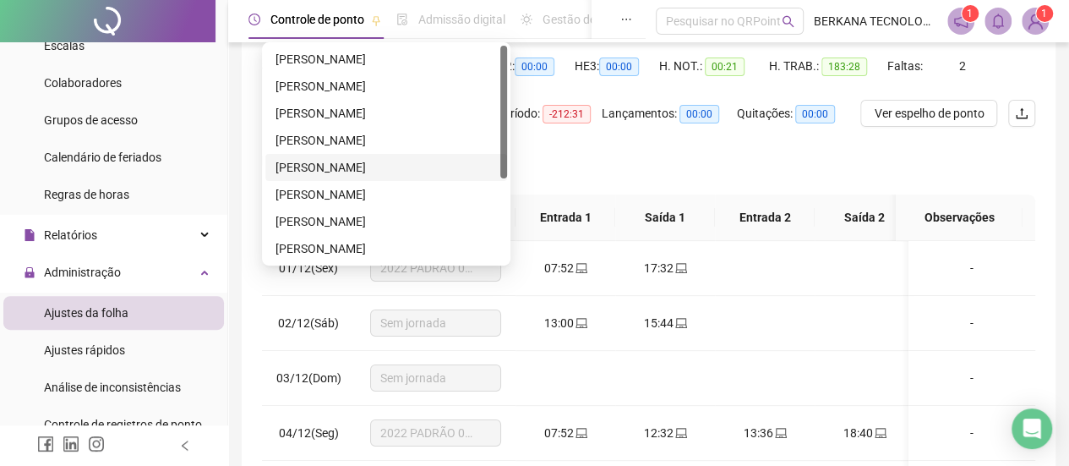
click at [407, 170] on div "[PERSON_NAME]" at bounding box center [386, 167] width 221 height 19
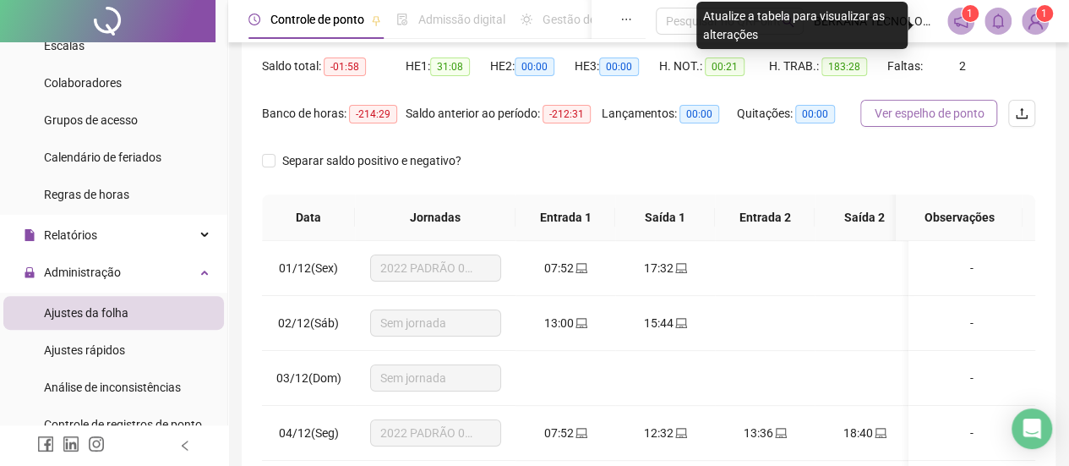
click at [936, 117] on span "Ver espelho de ponto" at bounding box center [929, 113] width 110 height 19
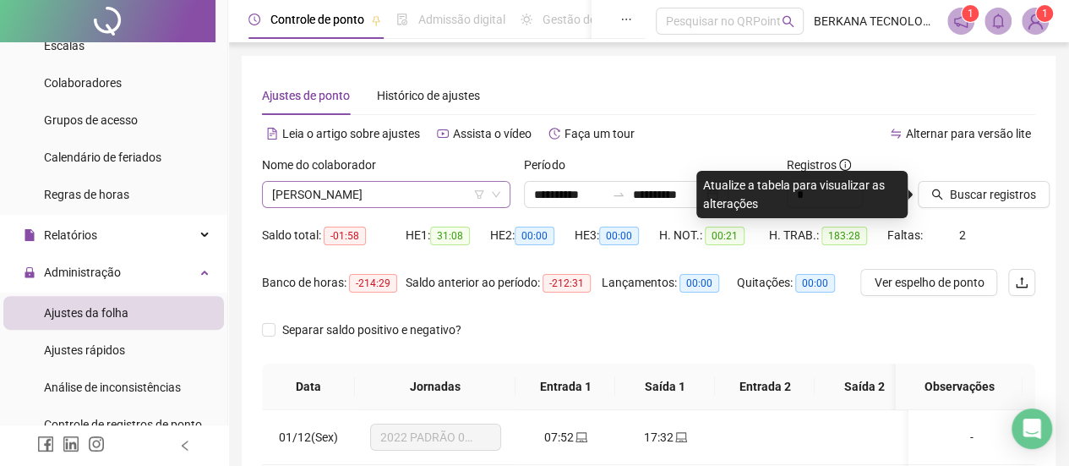
click at [429, 189] on span "[PERSON_NAME]" at bounding box center [386, 194] width 228 height 25
click at [674, 98] on div "Ajustes de ponto Histórico de ajustes" at bounding box center [648, 95] width 773 height 39
click at [1023, 23] on img at bounding box center [1035, 20] width 25 height 25
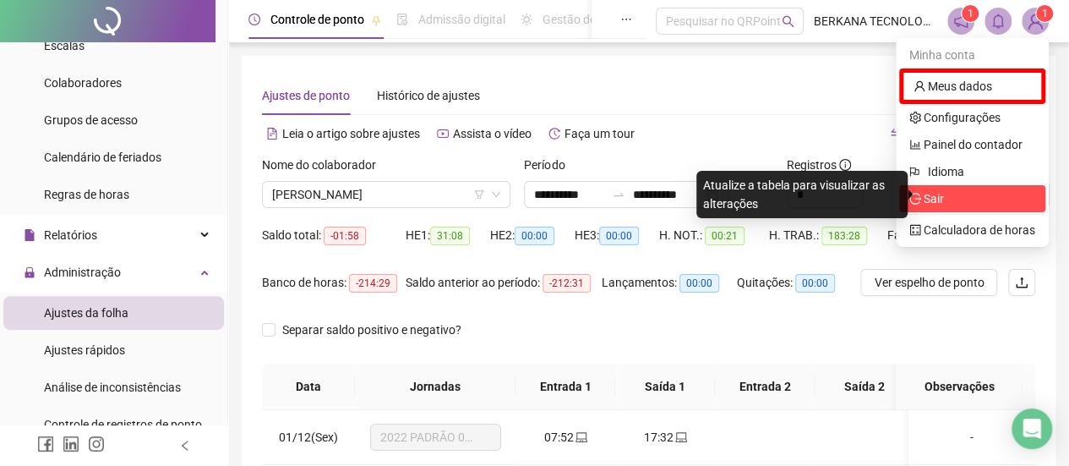
click at [963, 200] on span "Sair" at bounding box center [972, 198] width 126 height 19
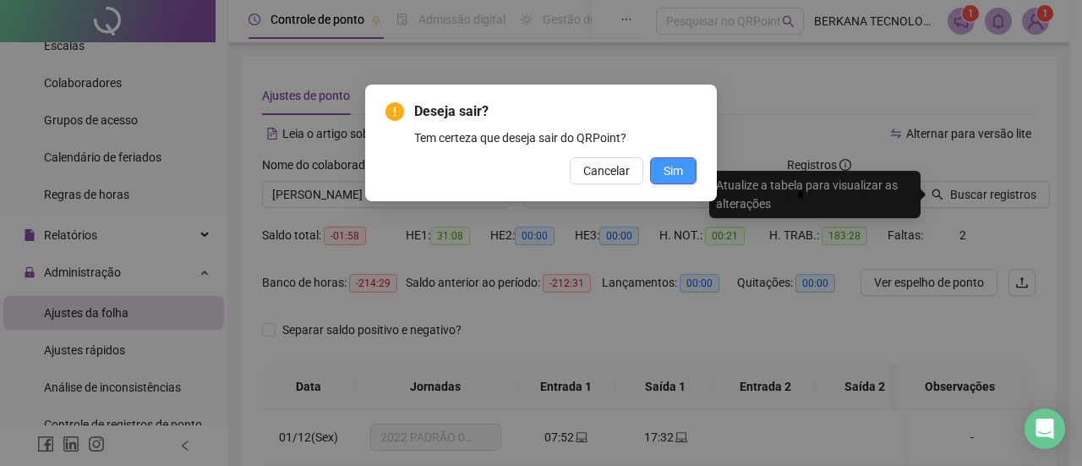
click at [677, 176] on span "Sim" at bounding box center [672, 170] width 19 height 19
